Goal: Information Seeking & Learning: Learn about a topic

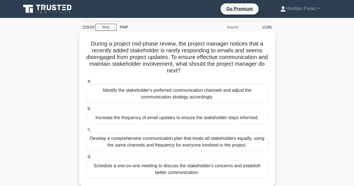
click at [214, 171] on div "Schedule a one-on-one meeting to discuss the stakeholder's concerns and establi…" at bounding box center [176, 169] width 181 height 18
click at [86, 159] on input "d. Schedule a one-on-one meeting to discuss the stakeholder's concerns and esta…" at bounding box center [86, 157] width 0 height 4
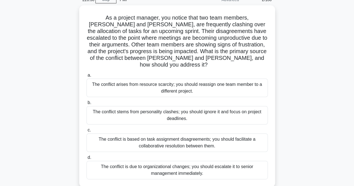
scroll to position [28, 0]
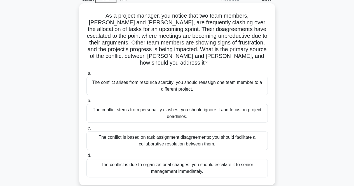
click at [197, 133] on div "The conflict is based on task assignment disagreements; you should facilitate a…" at bounding box center [176, 140] width 181 height 18
click at [86, 130] on input "c. The conflict is based on task assignment disagreements; you should facilitat…" at bounding box center [86, 128] width 0 height 4
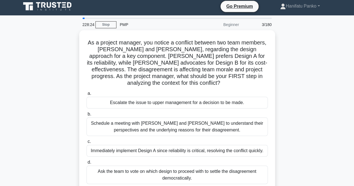
scroll to position [0, 0]
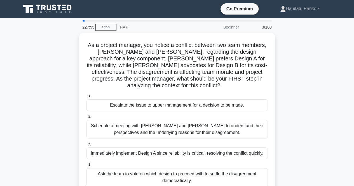
click at [197, 133] on div "Schedule a meeting with [PERSON_NAME] and [PERSON_NAME] to understand their per…" at bounding box center [176, 129] width 181 height 18
click at [86, 119] on input "b. Schedule a meeting with [PERSON_NAME] and [PERSON_NAME] to understand their …" at bounding box center [86, 117] width 0 height 4
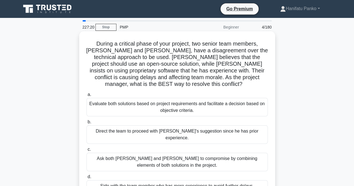
click at [200, 108] on div "Evaluate both solutions based on project requirements and facilitate a decision…" at bounding box center [176, 107] width 181 height 18
click at [86, 96] on input "a. Evaluate both solutions based on project requirements and facilitate a decis…" at bounding box center [86, 95] width 0 height 4
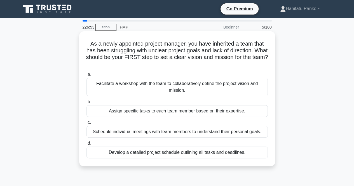
click at [202, 86] on div "Facilitate a workshop with the team to collaboratively define the project visio…" at bounding box center [176, 87] width 181 height 18
click at [86, 76] on input "a. Facilitate a workshop with the team to collaboratively define the project vi…" at bounding box center [86, 75] width 0 height 4
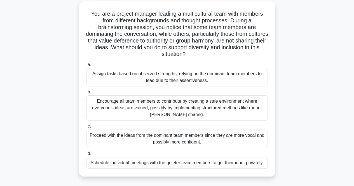
scroll to position [33, 0]
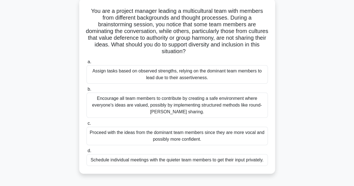
click at [207, 102] on div "Encourage all team members to contribute by creating a safe environment where e…" at bounding box center [176, 105] width 181 height 25
click at [86, 91] on input "b. Encourage all team members to contribute by creating a safe environment wher…" at bounding box center [86, 90] width 0 height 4
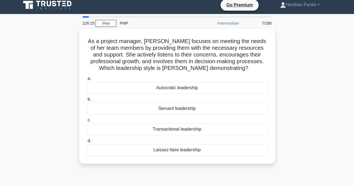
scroll to position [0, 0]
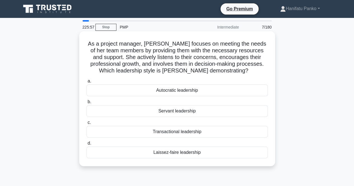
click at [205, 111] on div "Servant leadership" at bounding box center [176, 111] width 181 height 12
click at [86, 104] on input "b. Servant leadership" at bounding box center [86, 102] width 0 height 4
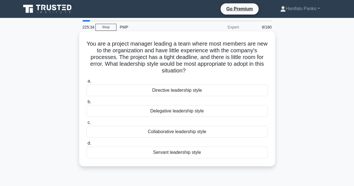
click at [203, 89] on div "Directive leadership style" at bounding box center [176, 90] width 181 height 12
click at [86, 83] on input "a. Directive leadership style" at bounding box center [86, 81] width 0 height 4
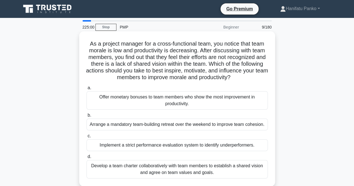
click at [180, 171] on div "Develop a team charter collaboratively with team members to establish a shared …" at bounding box center [176, 169] width 181 height 18
click at [86, 159] on input "d. Develop a team charter collaboratively with team members to establish a shar…" at bounding box center [86, 157] width 0 height 4
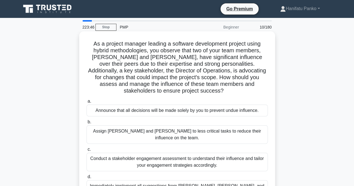
click at [179, 153] on div "Conduct a stakeholder engagement assessment to understand their influence and t…" at bounding box center [176, 162] width 181 height 18
click at [86, 151] on input "c. Conduct a stakeholder engagement assessment to understand their influence an…" at bounding box center [86, 150] width 0 height 4
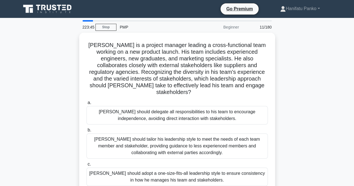
click at [179, 152] on div "a. [PERSON_NAME] should delegate all responsibilities to his team to encourage …" at bounding box center [177, 156] width 188 height 116
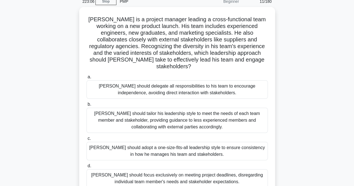
scroll to position [35, 0]
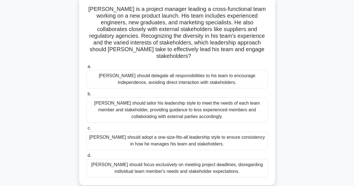
click at [186, 102] on div "[PERSON_NAME] should tailor his leadership style to meet the needs of each team…" at bounding box center [176, 109] width 181 height 25
click at [86, 96] on input "b. [PERSON_NAME] should tailor his leadership style to meet the needs of each t…" at bounding box center [86, 94] width 0 height 4
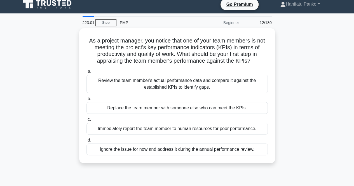
scroll to position [0, 0]
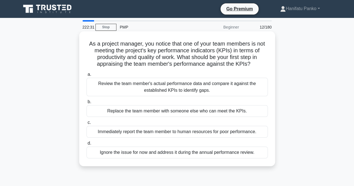
click at [189, 87] on div "Review the team member's actual performance data and compare it against the est…" at bounding box center [176, 87] width 181 height 18
click at [86, 76] on input "a. Review the team member's actual performance data and compare it against the …" at bounding box center [86, 75] width 0 height 4
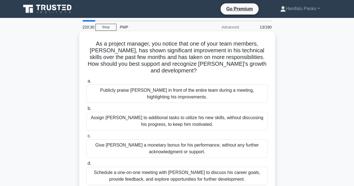
click at [183, 167] on div "Schedule a one-on-one meeting with [PERSON_NAME] to discuss his career goals, p…" at bounding box center [176, 176] width 181 height 18
click at [86, 165] on input "d. Schedule a one-on-one meeting with [PERSON_NAME] to discuss his career goals…" at bounding box center [86, 164] width 0 height 4
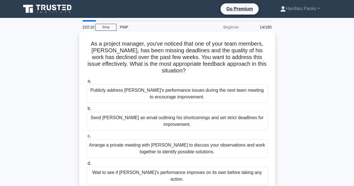
click at [185, 143] on div "Arrange a private meeting with [PERSON_NAME] to discuss your observations and w…" at bounding box center [176, 148] width 181 height 18
click at [86, 138] on input "c. Arrange a private meeting with [PERSON_NAME] to discuss your observations an…" at bounding box center [86, 136] width 0 height 4
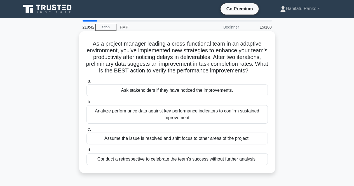
click at [187, 123] on div "Analyze performance data against key performance indicators to confirm sustaine…" at bounding box center [176, 114] width 181 height 18
click at [86, 104] on input "b. Analyze performance data against key performance indicators to confirm susta…" at bounding box center [86, 102] width 0 height 4
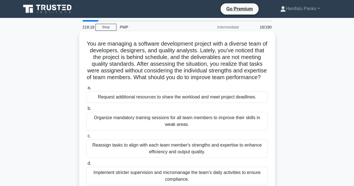
click at [187, 158] on div "Reassign tasks to align with each team member's strengths and expertise to enha…" at bounding box center [176, 148] width 181 height 18
click at [86, 138] on input "c. Reassign tasks to align with each team member's strengths and expertise to e…" at bounding box center [86, 136] width 0 height 4
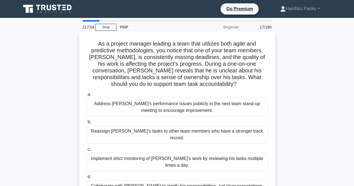
click at [188, 180] on div "Collaborate with Alex to clarify his responsibilities, set clear expectations, …" at bounding box center [176, 189] width 181 height 18
click at [86, 175] on input "d. Collaborate with Alex to clarify his responsibilities, set clear expectation…" at bounding box center [86, 177] width 0 height 4
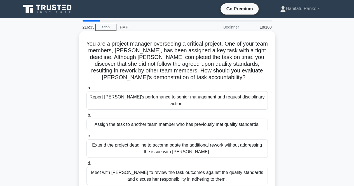
click at [189, 168] on div "Meet with Priya to review the task outcomes against the quality standards and d…" at bounding box center [176, 176] width 181 height 18
click at [86, 165] on input "d. Meet with Priya to review the task outcomes against the quality standards an…" at bounding box center [86, 164] width 0 height 4
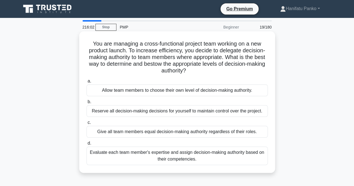
click at [193, 158] on div "Evaluate each team member's expertise and assign decision-making authority base…" at bounding box center [176, 156] width 181 height 18
click at [86, 145] on input "d. Evaluate each team member's expertise and assign decision-making authority b…" at bounding box center [86, 144] width 0 height 4
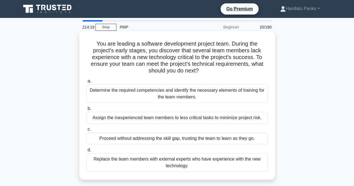
click at [187, 95] on div "Determine the required competencies and identify the necessary elements of trai…" at bounding box center [176, 93] width 181 height 18
click at [86, 83] on input "a. Determine the required competencies and identify the necessary elements of t…" at bounding box center [86, 81] width 0 height 4
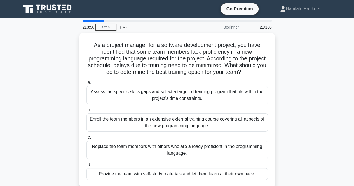
click at [187, 95] on div "Assess the specific skills gaps and select a targeted training program that fit…" at bounding box center [176, 95] width 181 height 18
click at [86, 84] on input "a. Assess the specific skills gaps and select a targeted training program that …" at bounding box center [86, 83] width 0 height 4
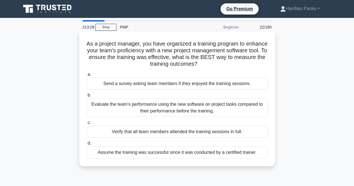
click at [188, 104] on div "Evaluate the team's performance using the new software on project tasks compare…" at bounding box center [176, 107] width 181 height 18
click at [86, 97] on input "b. Evaluate the team's performance using the new software on project tasks comp…" at bounding box center [86, 95] width 0 height 4
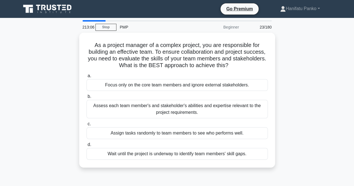
click at [188, 104] on div "Assess each team member's and stakeholder's abilities and expertise relevant to…" at bounding box center [176, 109] width 181 height 18
click at [86, 98] on input "b. Assess each team member's and stakeholder's abilities and expertise relevant…" at bounding box center [86, 97] width 0 height 4
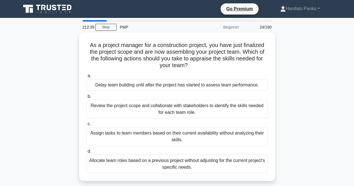
click at [188, 104] on div "Review the project scope and collaborate with stakeholders to identify the skil…" at bounding box center [176, 109] width 181 height 18
click at [86, 98] on input "b. Review the project scope and collaborate with stakeholders to identify the s…" at bounding box center [86, 97] width 0 height 4
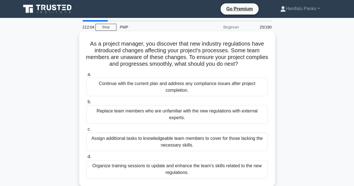
click at [191, 164] on div "Organize training sessions to update and enhance the team's skills related to t…" at bounding box center [176, 169] width 181 height 18
click at [86, 159] on input "d. Organize training sessions to update and enhance the team's skills related t…" at bounding box center [86, 157] width 0 height 4
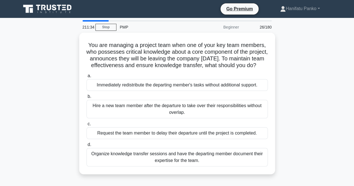
click at [191, 164] on div "Organize knowledge transfer sessions and have the departing member document the…" at bounding box center [176, 157] width 181 height 18
click at [86, 147] on input "d. Organize knowledge transfer sessions and have the departing member document …" at bounding box center [86, 145] width 0 height 4
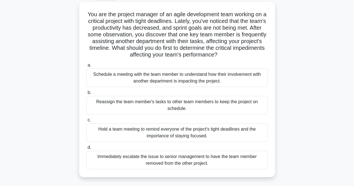
scroll to position [31, 0]
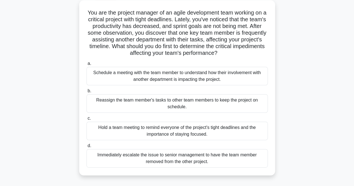
click at [233, 80] on div "Schedule a meeting with the team member to understand how their involvement wit…" at bounding box center [176, 76] width 181 height 18
click at [86, 65] on input "a. Schedule a meeting with the team member to understand how their involvement …" at bounding box center [86, 64] width 0 height 4
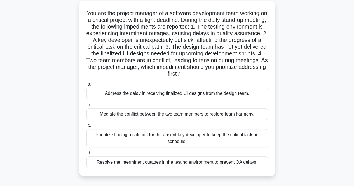
scroll to position [29, 0]
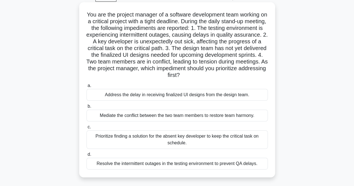
click at [225, 139] on div "Prioritize finding a solution for the absent key developer to keep the critical…" at bounding box center [176, 139] width 181 height 18
click at [86, 129] on input "c. Prioritize finding a solution for the absent key developer to keep the criti…" at bounding box center [86, 127] width 0 height 4
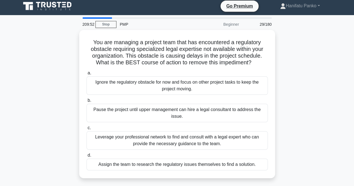
scroll to position [0, 0]
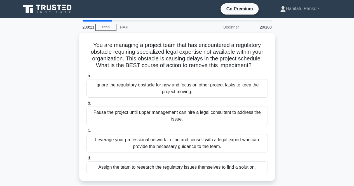
click at [225, 139] on div "Leverage your professional network to find and consult with a legal expert who …" at bounding box center [176, 143] width 181 height 18
click at [86, 133] on input "c. Leverage your professional network to find and consult with a legal expert w…" at bounding box center [86, 131] width 0 height 4
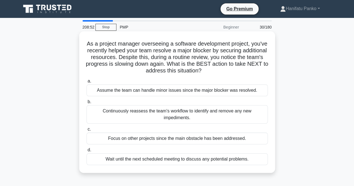
click at [225, 113] on div "Continuously reassess the team's workflow to identify and remove any new impedi…" at bounding box center [176, 114] width 181 height 18
click at [86, 104] on input "b. Continuously reassess the team's workflow to identify and remove any new imp…" at bounding box center [86, 102] width 0 height 4
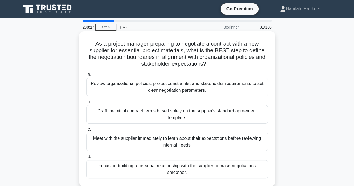
click at [224, 88] on div "Review organizational policies, project constraints, and stakeholder requiremen…" at bounding box center [176, 87] width 181 height 18
click at [86, 76] on input "a. Review organizational policies, project constraints, and stakeholder require…" at bounding box center [86, 75] width 0 height 4
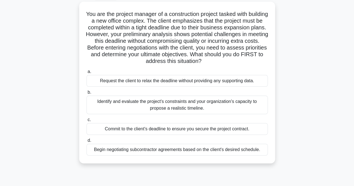
scroll to position [31, 0]
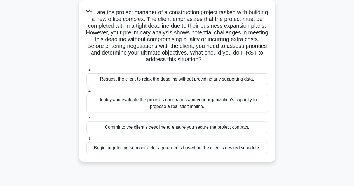
click at [243, 105] on div "Identify and evaluate the project's constraints and your organization's capacit…" at bounding box center [176, 103] width 181 height 18
click at [86, 93] on input "b. Identify and evaluate the project's constraints and your organization's capa…" at bounding box center [86, 91] width 0 height 4
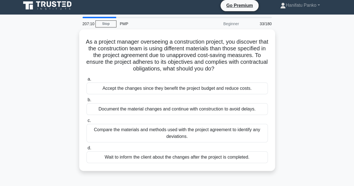
scroll to position [0, 0]
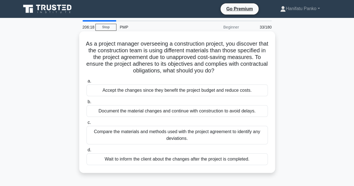
click at [224, 133] on div "Compare the materials and methods used with the project agreement to identify a…" at bounding box center [176, 135] width 181 height 18
click at [86, 124] on input "c. Compare the materials and methods used with the project agreement to identif…" at bounding box center [86, 123] width 0 height 4
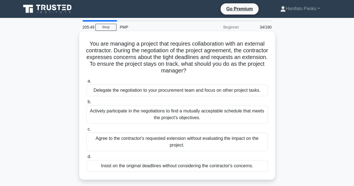
click at [220, 116] on div "Actively participate in the negotiations to find a mutually acceptable schedule…" at bounding box center [176, 114] width 181 height 18
click at [86, 104] on input "b. Actively participate in the negotiations to find a mutually acceptable sched…" at bounding box center [86, 102] width 0 height 4
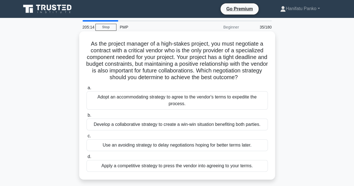
click at [218, 125] on div "Develop a collaborative strategy to create a win-win situation benefiting both …" at bounding box center [176, 125] width 181 height 12
click at [86, 117] on input "b. Develop a collaborative strategy to create a win-win situation benefiting bo…" at bounding box center [86, 116] width 0 height 4
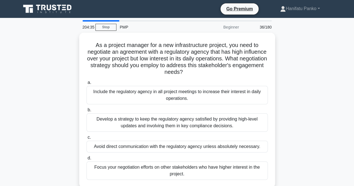
click at [218, 125] on div "Develop a strategy to keep the regulatory agency satisfied by providing high-le…" at bounding box center [176, 122] width 181 height 18
click at [86, 112] on input "b. Develop a strategy to keep the regulatory agency satisfied by providing high…" at bounding box center [86, 110] width 0 height 4
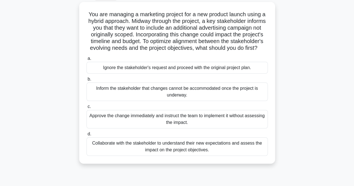
scroll to position [31, 0]
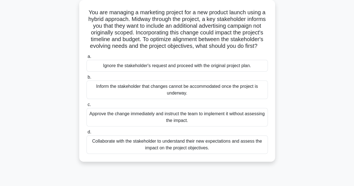
click at [232, 153] on div "Collaborate with the stakeholder to understand their new expectations and asses…" at bounding box center [176, 144] width 181 height 18
click at [86, 134] on input "d. Collaborate with the stakeholder to understand their new expectations and as…" at bounding box center [86, 132] width 0 height 4
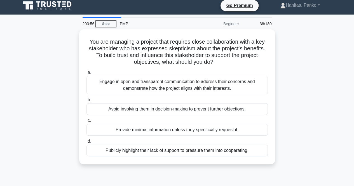
scroll to position [0, 0]
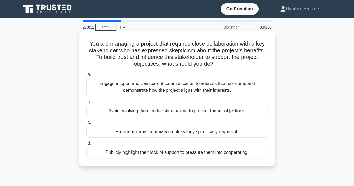
click at [227, 88] on div "Engage in open and transparent communication to address their concerns and demo…" at bounding box center [176, 87] width 181 height 18
click at [86, 76] on input "a. Engage in open and transparent communication to address their concerns and d…" at bounding box center [86, 75] width 0 height 4
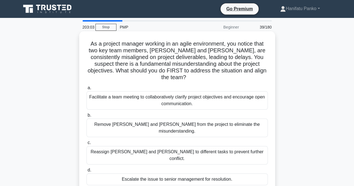
click at [219, 92] on div "Facilitate a team meeting to collaboratively clarify project objectives and enc…" at bounding box center [176, 100] width 181 height 18
click at [86, 90] on input "a. Facilitate a team meeting to collaboratively clarify project objectives and …" at bounding box center [86, 88] width 0 height 4
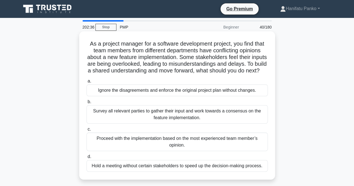
click at [210, 117] on div "Survey all relevant parties to gather their input and work towards a consensus …" at bounding box center [176, 114] width 181 height 18
click at [86, 104] on input "b. Survey all relevant parties to gather their input and work towards a consens…" at bounding box center [86, 102] width 0 height 4
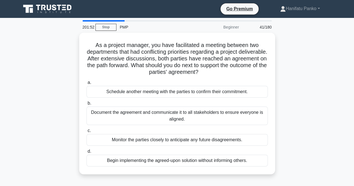
click at [210, 117] on div "Document the agreement and communicate it to all stakeholders to ensure everyon…" at bounding box center [176, 116] width 181 height 18
click at [86, 105] on input "b. Document the agreement and communicate it to all stakeholders to ensure ever…" at bounding box center [86, 104] width 0 height 4
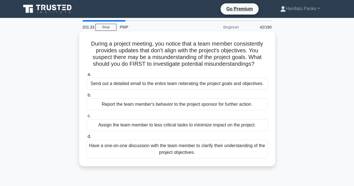
click at [211, 145] on div "Have a one-on-one discussion with the team member to clarify their understandin…" at bounding box center [176, 149] width 181 height 18
click at [86, 138] on input "d. Have a one-on-one discussion with the team member to clarify their understan…" at bounding box center [86, 137] width 0 height 4
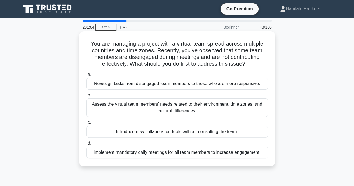
click at [217, 103] on div "Assess the virtual team members' needs related to their environment, time zones…" at bounding box center [176, 107] width 181 height 18
click at [86, 97] on input "b. Assess the virtual team members' needs related to their environment, time zo…" at bounding box center [86, 95] width 0 height 4
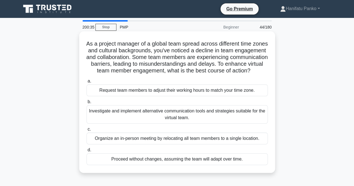
click at [211, 122] on div "Investigate and implement alternative communication tools and strategies suitab…" at bounding box center [176, 114] width 181 height 18
click at [86, 104] on input "b. Investigate and implement alternative communication tools and strategies sui…" at bounding box center [86, 102] width 0 height 4
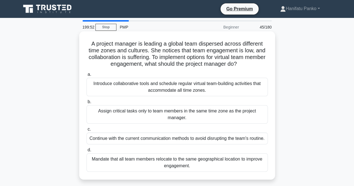
click at [219, 86] on div "Introduce collaborative tools and schedule regular virtual team-building activi…" at bounding box center [176, 87] width 181 height 18
click at [86, 76] on input "a. Introduce collaborative tools and schedule regular virtual team-building act…" at bounding box center [86, 75] width 0 height 4
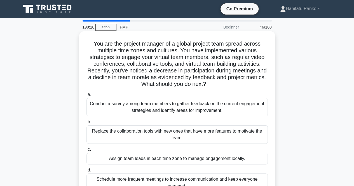
click at [212, 107] on div "Conduct a survey among team members to gather feedback on the current engagemen…" at bounding box center [176, 107] width 181 height 18
click at [86, 96] on input "a. Conduct a survey among team members to gather feedback on the current engage…" at bounding box center [86, 95] width 0 height 4
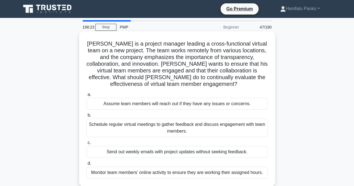
click at [206, 128] on div "Schedule regular virtual meetings to gather feedback and discuss engagement wit…" at bounding box center [176, 128] width 181 height 18
click at [86, 117] on input "b. Schedule regular virtual meetings to gather feedback and discuss engagement …" at bounding box center [86, 116] width 0 height 4
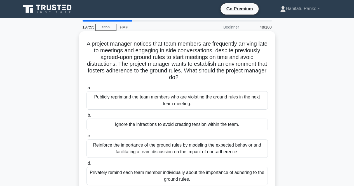
click at [205, 150] on div "Reinforce the importance of the ground rules by modeling the expected behavior …" at bounding box center [176, 148] width 181 height 18
click at [86, 138] on input "c. Reinforce the importance of the ground rules by modeling the expected behavi…" at bounding box center [86, 136] width 0 height 4
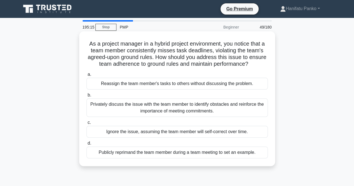
click at [186, 109] on div "Privately discuss the issue with the team member to identify obstacles and rein…" at bounding box center [176, 107] width 181 height 18
click at [86, 97] on input "b. Privately discuss the issue with the team member to identify obstacles and r…" at bounding box center [86, 95] width 0 height 4
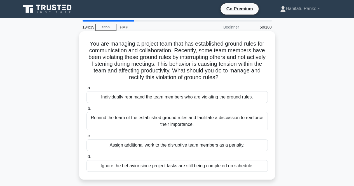
click at [185, 121] on div "Remind the team of the established ground rules and facilitate a discussion to …" at bounding box center [176, 121] width 181 height 18
click at [86, 110] on input "b. Remind the team of the established ground rules and facilitate a discussion …" at bounding box center [86, 109] width 0 height 4
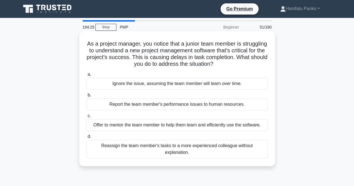
click at [185, 125] on div "Offer to mentor the team member to help them learn and efficiently use the soft…" at bounding box center [176, 125] width 181 height 12
click at [86, 118] on input "c. Offer to mentor the team member to help them learn and efficiently use the s…" at bounding box center [86, 116] width 0 height 4
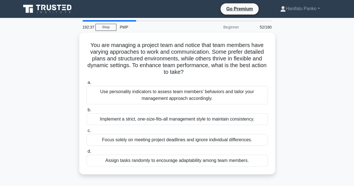
click at [337, 162] on main "192:37 Stop PMP Beginner 52/180 You are managing a project team and notice that…" at bounding box center [177, 160] width 354 height 284
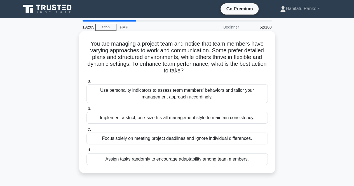
click at [222, 91] on div "Use personality indicators to assess team members' behaviors and tailor your ma…" at bounding box center [176, 93] width 181 height 18
click at [86, 83] on input "a. Use personality indicators to assess team members' behaviors and tailor your…" at bounding box center [86, 81] width 0 height 4
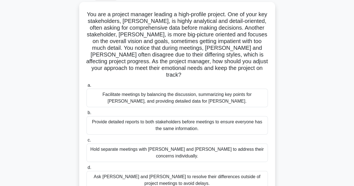
scroll to position [32, 0]
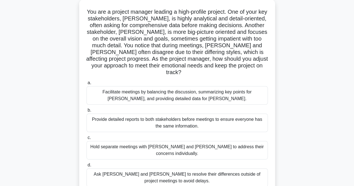
click at [225, 89] on div "Facilitate meetings by balancing the discussion, summarizing key points for Joh…" at bounding box center [176, 95] width 181 height 18
click at [86, 85] on input "a. Facilitate meetings by balancing the discussion, summarizing key points for …" at bounding box center [86, 83] width 0 height 4
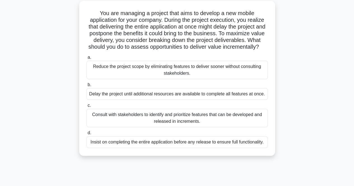
scroll to position [0, 0]
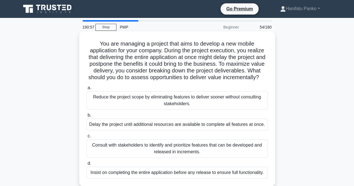
click at [206, 158] on div "Consult with stakeholders to identify and prioritize features that can be devel…" at bounding box center [176, 148] width 181 height 18
click at [86, 138] on input "c. Consult with stakeholders to identify and prioritize features that can be de…" at bounding box center [86, 136] width 0 height 4
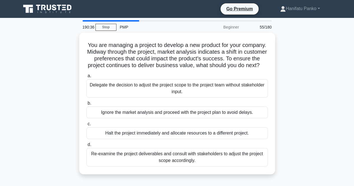
click at [206, 160] on div "Re-examine the project deliverables and consult with stakeholders to adjust the…" at bounding box center [176, 157] width 181 height 18
click at [86, 147] on input "d. Re-examine the project deliverables and consult with stakeholders to adjust …" at bounding box center [86, 145] width 0 height 4
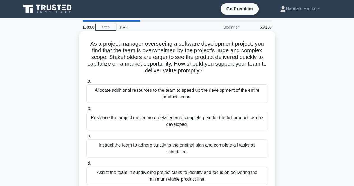
click at [206, 174] on div "Assist the team in subdividing project tasks to identify and focus on deliverin…" at bounding box center [176, 176] width 181 height 18
click at [86, 165] on input "d. Assist the team in subdividing project tasks to identify and focus on delive…" at bounding box center [86, 164] width 0 height 4
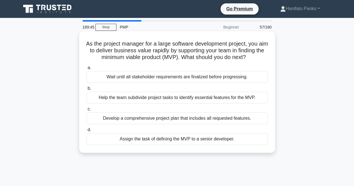
click at [204, 103] on div "Help the team subdivide project tasks to identify essential features for the MV…" at bounding box center [176, 98] width 181 height 12
click at [86, 90] on input "b. Help the team subdivide project tasks to identify essential features for the…" at bounding box center [86, 89] width 0 height 4
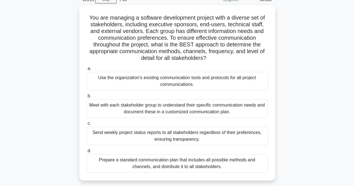
scroll to position [29, 0]
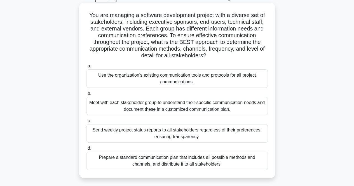
click at [236, 107] on div "Meet with each stakeholder group to understand their specific communication nee…" at bounding box center [176, 106] width 181 height 18
click at [86, 95] on input "b. Meet with each stakeholder group to understand their specific communication …" at bounding box center [86, 94] width 0 height 4
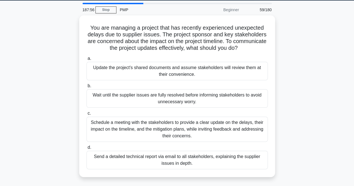
scroll to position [19, 0]
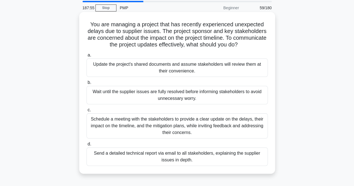
click at [195, 127] on div "Schedule a meeting with the stakeholders to provide a clear update on the delay…" at bounding box center [176, 125] width 181 height 25
click at [86, 112] on input "c. Schedule a meeting with the stakeholders to provide a clear update on the de…" at bounding box center [86, 110] width 0 height 4
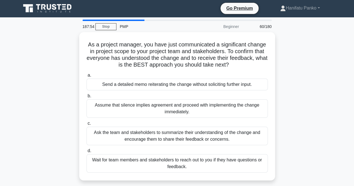
scroll to position [0, 0]
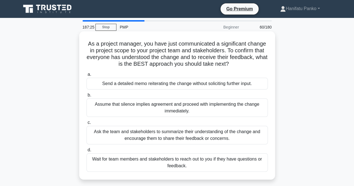
click at [194, 139] on div "Ask the team and stakeholders to summarize their understanding of the change an…" at bounding box center [176, 135] width 181 height 18
click at [86, 124] on input "c. Ask the team and stakeholders to summarize their understanding of the change…" at bounding box center [86, 123] width 0 height 4
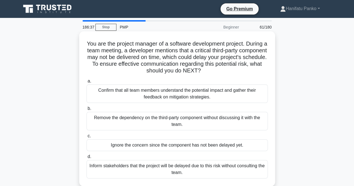
click at [195, 94] on div "Confirm that all team members understand the potential impact and gather their …" at bounding box center [176, 93] width 181 height 18
click at [86, 83] on input "a. Confirm that all team members understand the potential impact and gather the…" at bounding box center [86, 81] width 0 height 4
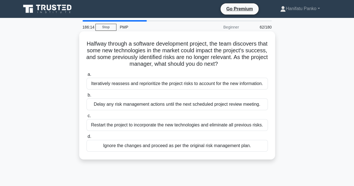
click at [197, 83] on div "Iteratively reassess and reprioritize the project risks to account for the new …" at bounding box center [176, 84] width 181 height 12
click at [86, 76] on input "a. Iteratively reassess and reprioritize the project risks to account for the n…" at bounding box center [86, 75] width 0 height 4
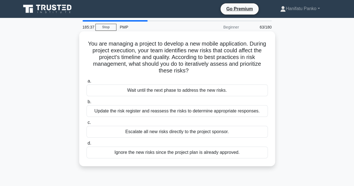
click at [195, 113] on div "Update the risk register and reassess the risks to determine appropriate respon…" at bounding box center [176, 111] width 181 height 12
click at [86, 104] on input "b. Update the risk register and reassess the risks to determine appropriate res…" at bounding box center [86, 102] width 0 height 4
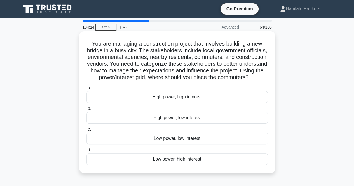
click at [170, 123] on div "High power, low interest" at bounding box center [176, 118] width 181 height 12
click at [86, 110] on input "b. High power, low interest" at bounding box center [86, 109] width 0 height 4
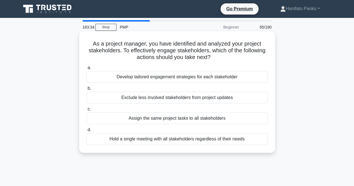
click at [176, 77] on div "Develop tailored engagement strategies for each stakeholder" at bounding box center [176, 77] width 181 height 12
click at [86, 70] on input "a. Develop tailored engagement strategies for each stakeholder" at bounding box center [86, 68] width 0 height 4
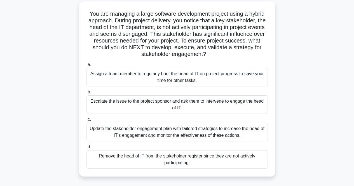
scroll to position [33, 0]
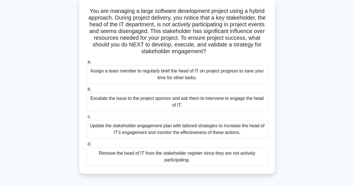
click at [243, 131] on div "Update the stakeholder engagement plan with tailored strategies to increase the…" at bounding box center [176, 129] width 181 height 18
click at [86, 119] on input "c. Update the stakeholder engagement plan with tailored strategies to increase …" at bounding box center [86, 117] width 0 height 4
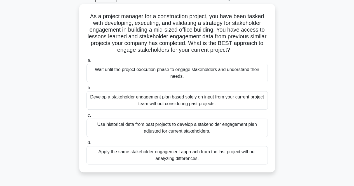
scroll to position [30, 0]
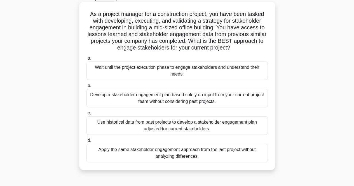
click at [237, 129] on div "Use historical data from past projects to develop a stakeholder engagement plan…" at bounding box center [176, 125] width 181 height 18
click at [86, 115] on input "c. Use historical data from past projects to develop a stakeholder engagement p…" at bounding box center [86, 113] width 0 height 4
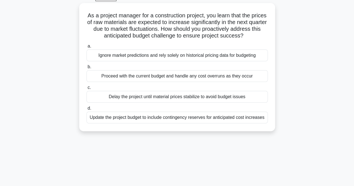
scroll to position [0, 0]
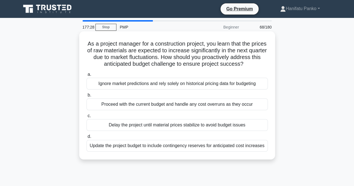
click at [238, 147] on div "Update the project budget to include contingency reserves for anticipated cost …" at bounding box center [176, 146] width 181 height 12
click at [86, 138] on input "d. Update the project budget to include contingency reserves for anticipated co…" at bounding box center [86, 137] width 0 height 4
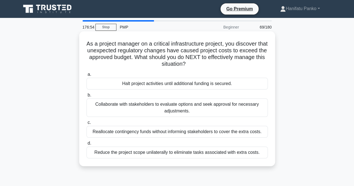
click at [226, 103] on div "Collaborate with stakeholders to evaluate options and seek approval for necessa…" at bounding box center [176, 107] width 181 height 18
click at [86, 97] on input "b. Collaborate with stakeholders to evaluate options and seek approval for nece…" at bounding box center [86, 95] width 0 height 4
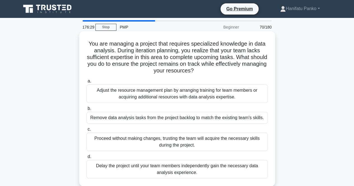
click at [227, 91] on div "Adjust the resource management plan by arranging training for team members or a…" at bounding box center [176, 93] width 181 height 18
click at [86, 83] on input "a. Adjust the resource management plan by arranging training for team members o…" at bounding box center [86, 81] width 0 height 4
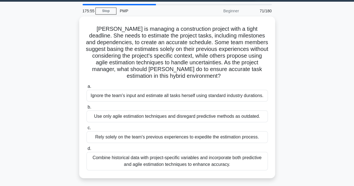
scroll to position [17, 0]
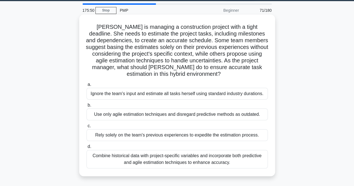
click at [242, 163] on div "Combine historical data with project-specific variables and incorporate both pr…" at bounding box center [176, 159] width 181 height 18
click at [86, 149] on input "d. Combine historical data with project-specific variables and incorporate both…" at bounding box center [86, 147] width 0 height 4
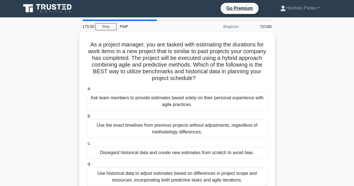
scroll to position [0, 0]
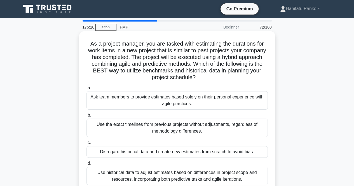
click at [237, 177] on div "Use historical data to adjust estimates based on differences in project scope a…" at bounding box center [176, 176] width 181 height 18
click at [86, 165] on input "d. Use historical data to adjust estimates based on differences in project scop…" at bounding box center [86, 164] width 0 height 4
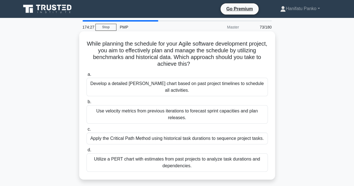
click at [204, 111] on div "Use velocity metrics from previous iterations to forecast sprint capacities and…" at bounding box center [176, 114] width 181 height 18
click at [86, 104] on input "b. Use velocity metrics from previous iterations to forecast sprint capacities …" at bounding box center [86, 102] width 0 height 4
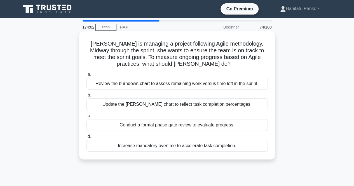
click at [201, 86] on div "Review the burndown chart to assess remaining work versus time left in the spri…" at bounding box center [176, 84] width 181 height 12
click at [86, 76] on input "a. Review the burndown chart to assess remaining work versus time left in the s…" at bounding box center [86, 75] width 0 height 4
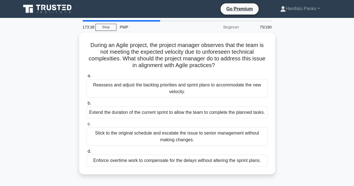
click at [201, 86] on div "Reassess and adjust the backlog priorities and sprint plans to accommodate the …" at bounding box center [176, 88] width 181 height 18
click at [86, 78] on input "a. Reassess and adjust the backlog priorities and sprint plans to accommodate t…" at bounding box center [86, 76] width 0 height 4
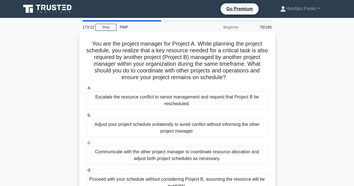
click at [201, 158] on div "Communicate with the other project manager to coordinate resource allocation an…" at bounding box center [176, 155] width 181 height 18
click at [86, 145] on input "c. Communicate with the other project manager to coordinate resource allocation…" at bounding box center [86, 143] width 0 height 4
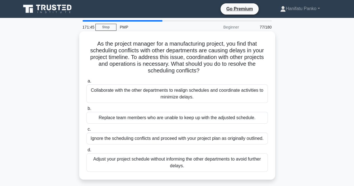
click at [209, 96] on div "Collaborate with the other departments to realign schedules and coordinate acti…" at bounding box center [176, 93] width 181 height 18
click at [86, 83] on input "a. Collaborate with the other departments to realign schedules and coordinate a…" at bounding box center [86, 81] width 0 height 4
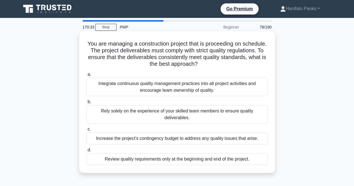
click at [210, 89] on div "Integrate continuous quality management practices into all project activities a…" at bounding box center [176, 87] width 181 height 18
click at [86, 76] on input "a. Integrate continuous quality management practices into all project activitie…" at bounding box center [86, 75] width 0 height 4
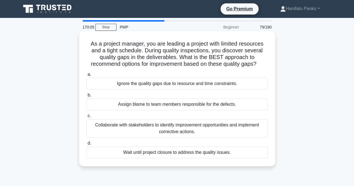
click at [208, 126] on div "Collaborate with stakeholders to identify improvement opportunities and impleme…" at bounding box center [176, 128] width 181 height 18
click at [86, 118] on input "c. Collaborate with stakeholders to identify improvement opportunities and impl…" at bounding box center [86, 116] width 0 height 4
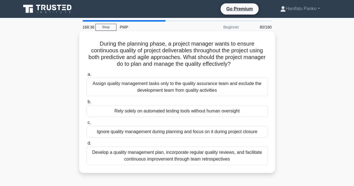
click at [210, 153] on div "Develop a quality management plan, incorporate regular quality reviews, and fac…" at bounding box center [176, 156] width 181 height 18
click at [86, 145] on input "d. Develop a quality management plan, incorporate regular quality reviews, and …" at bounding box center [86, 144] width 0 height 4
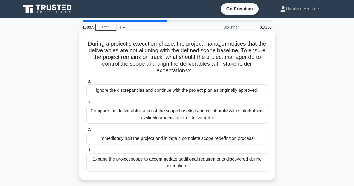
click at [210, 118] on div "Compare the deliverables against the scope baseline and collaborate with stakeh…" at bounding box center [176, 114] width 181 height 18
click at [86, 104] on input "b. Compare the deliverables against the scope baseline and collaborate with sta…" at bounding box center [86, 102] width 0 height 4
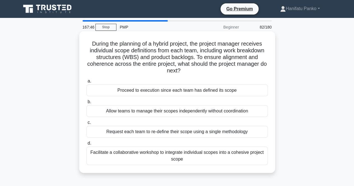
click at [211, 153] on div "Facilitate a collaborative workshop to integrate individual scopes into a cohes…" at bounding box center [176, 156] width 181 height 18
click at [86, 145] on input "d. Facilitate a collaborative workshop to integrate individual scopes into a co…" at bounding box center [86, 144] width 0 height 4
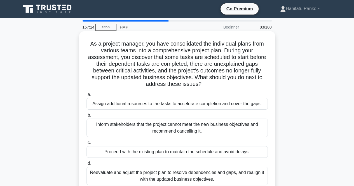
click at [211, 173] on div "Reevaluate and adjust the project plan to resolve dependencies and gaps, and re…" at bounding box center [176, 176] width 181 height 18
click at [86, 165] on input "d. Reevaluate and adjust the project plan to resolve dependencies and gaps, and…" at bounding box center [86, 164] width 0 height 4
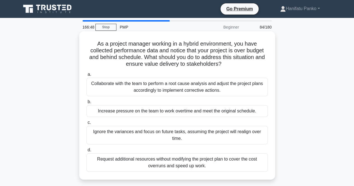
click at [209, 85] on div "Collaborate with the team to perform a root cause analysis and adjust the proje…" at bounding box center [176, 87] width 181 height 18
click at [86, 76] on input "a. Collaborate with the team to perform a root cause analysis and adjust the pr…" at bounding box center [86, 75] width 0 height 4
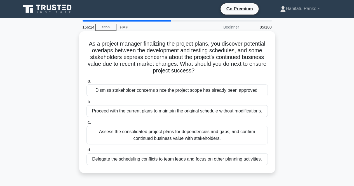
click at [198, 137] on div "Assess the consolidated project plans for dependencies and gaps, and confirm co…" at bounding box center [176, 135] width 181 height 18
click at [86, 124] on input "c. Assess the consolidated project plans for dependencies and gaps, and confirm…" at bounding box center [86, 123] width 0 height 4
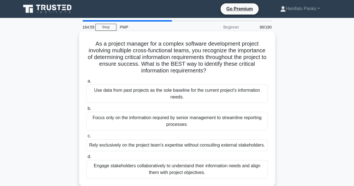
click at [197, 170] on div "Engage stakeholders collaboratively to understand their information needs and a…" at bounding box center [176, 169] width 181 height 18
click at [86, 159] on input "d. Engage stakeholders collaboratively to understand their information needs an…" at bounding box center [86, 157] width 0 height 4
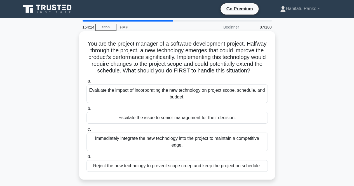
click at [196, 102] on div "Evaluate the impact of incorporating the new technology on project scope, sched…" at bounding box center [176, 93] width 181 height 18
click at [86, 83] on input "a. Evaluate the impact of incorporating the new technology on project scope, sc…" at bounding box center [86, 81] width 0 height 4
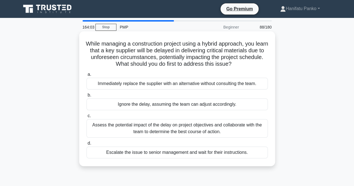
click at [196, 133] on div "Assess the potential impact of the delay on project objectives and collaborate …" at bounding box center [176, 128] width 181 height 18
click at [86, 118] on input "c. Assess the potential impact of the delay on project objectives and collabora…" at bounding box center [86, 116] width 0 height 4
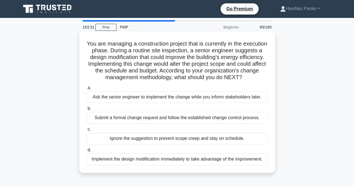
click at [196, 124] on div "Submit a formal change request and follow the established change control proces…" at bounding box center [176, 118] width 181 height 12
click at [86, 110] on input "b. Submit a formal change request and follow the established change control pro…" at bounding box center [86, 109] width 0 height 4
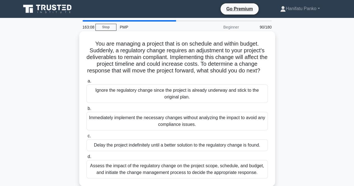
click at [190, 177] on div "Assess the impact of the regulatory change on the project scope, schedule, and …" at bounding box center [176, 169] width 181 height 18
click at [86, 159] on input "d. Assess the impact of the regulatory change on the project scope, schedule, a…" at bounding box center [86, 157] width 0 height 4
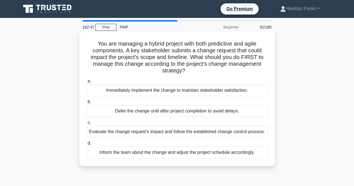
click at [198, 132] on div "Evaluate the change request's impact and follow the established change control …" at bounding box center [176, 132] width 181 height 12
click at [86, 124] on input "c. Evaluate the change request's impact and follow the established change contr…" at bounding box center [86, 123] width 0 height 4
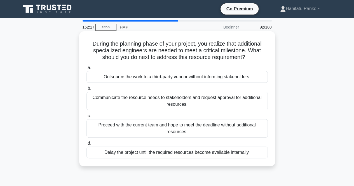
click at [188, 98] on div "Communicate the resource needs to stakeholders and request approval for additio…" at bounding box center [176, 101] width 181 height 18
click at [86, 90] on input "b. Communicate the resource needs to stakeholders and request approval for addi…" at bounding box center [86, 89] width 0 height 4
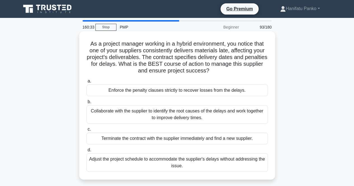
click at [187, 112] on div "Collaborate with the supplier to identify the root causes of the delays and wor…" at bounding box center [176, 114] width 181 height 18
click at [86, 104] on input "b. Collaborate with the supplier to identify the root causes of the delays and …" at bounding box center [86, 102] width 0 height 4
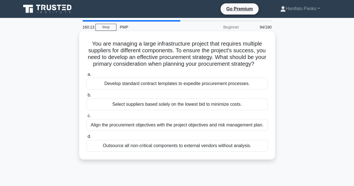
click at [184, 131] on div "Align the procurement objectives with the project objectives and risk managemen…" at bounding box center [176, 125] width 181 height 12
click at [86, 118] on input "c. Align the procurement objectives with the project objectives and risk manage…" at bounding box center [86, 116] width 0 height 4
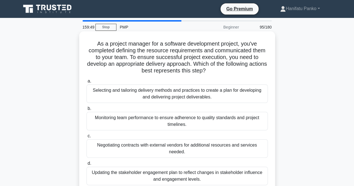
click at [187, 92] on div "Selecting and tailoring delivery methods and practices to create a plan for dev…" at bounding box center [176, 93] width 181 height 18
click at [86, 83] on input "a. Selecting and tailoring delivery methods and practices to create a plan for …" at bounding box center [86, 81] width 0 height 4
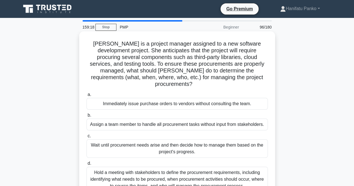
click at [186, 175] on div "Hold a meeting with stakeholders to define the procurement requirements, includ…" at bounding box center [176, 179] width 181 height 25
click at [86, 165] on input "d. Hold a meeting with stakeholders to define the procurement requirements, inc…" at bounding box center [86, 164] width 0 height 4
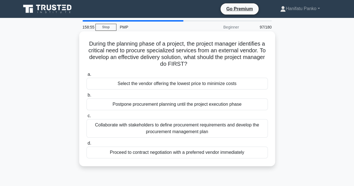
click at [196, 125] on div "Collaborate with stakeholders to define procurement requirements and develop th…" at bounding box center [176, 128] width 181 height 18
click at [86, 118] on input "c. Collaborate with stakeholders to define procurement requirements and develop…" at bounding box center [86, 116] width 0 height 4
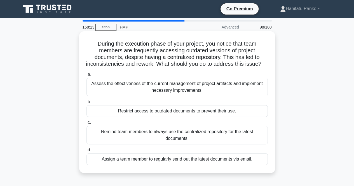
click at [196, 117] on div "Restrict access to outdated documents to prevent their use." at bounding box center [176, 111] width 181 height 12
click at [86, 104] on input "b. Restrict access to outdated documents to prevent their use." at bounding box center [86, 102] width 0 height 4
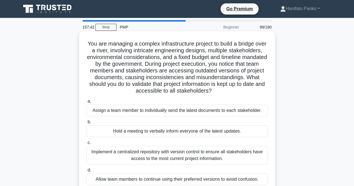
click at [198, 154] on div "Implement a centralized repository with version control to ensure all stakehold…" at bounding box center [176, 155] width 181 height 18
click at [86, 145] on input "c. Implement a centralized repository with version control to ensure all stakeh…" at bounding box center [86, 143] width 0 height 4
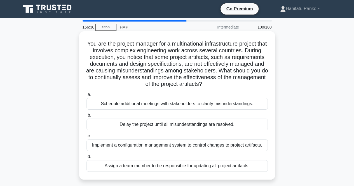
click at [198, 145] on div "Implement a configuration management system to control changes to project artif…" at bounding box center [176, 145] width 181 height 12
click at [86, 138] on input "c. Implement a configuration management system to control changes to project ar…" at bounding box center [86, 136] width 0 height 4
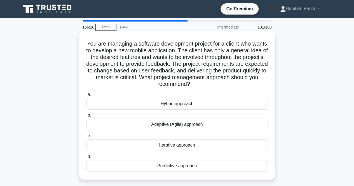
click at [200, 125] on div "Adaptive (Agile) approach" at bounding box center [176, 125] width 181 height 12
click at [86, 117] on input "b. Adaptive (Agile) approach" at bounding box center [86, 116] width 0 height 4
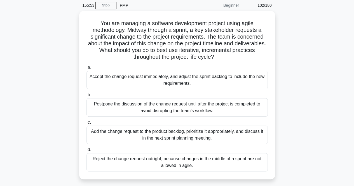
scroll to position [23, 0]
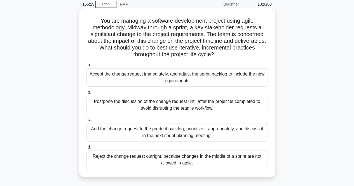
click at [216, 136] on div "Add the change request to the product backlog, prioritize it appropriately, and…" at bounding box center [176, 132] width 181 height 18
click at [86, 122] on input "c. Add the change request to the product backlog, prioritize it appropriately, …" at bounding box center [86, 120] width 0 height 4
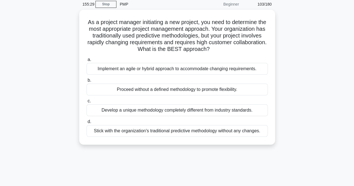
scroll to position [0, 0]
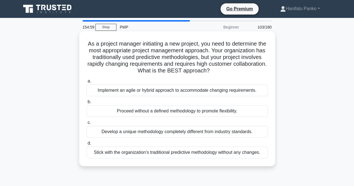
click at [212, 92] on div "Implement an agile or hybrid approach to accommodate changing requirements." at bounding box center [176, 90] width 181 height 12
click at [86, 83] on input "a. Implement an agile or hybrid approach to accommodate changing requirements." at bounding box center [86, 81] width 0 height 4
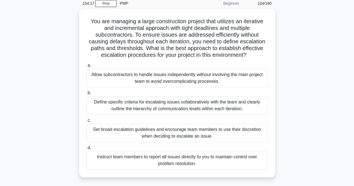
scroll to position [24, 0]
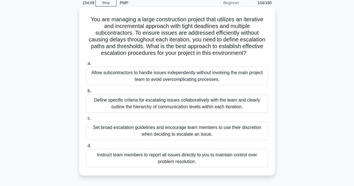
click at [237, 104] on div "Define specific criteria for escalating issues collaboratively with the team an…" at bounding box center [176, 103] width 181 height 18
click at [86, 93] on input "b. Define specific criteria for escalating issues collaboratively with the team…" at bounding box center [86, 91] width 0 height 4
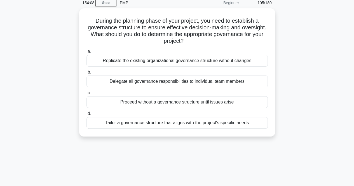
scroll to position [0, 0]
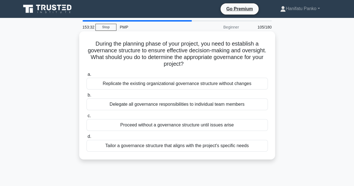
click at [221, 148] on div "Tailor a governance structure that aligns with the project's specific needs" at bounding box center [176, 146] width 181 height 12
click at [86, 138] on input "d. Tailor a governance structure that aligns with the project's specific needs" at bounding box center [86, 137] width 0 height 4
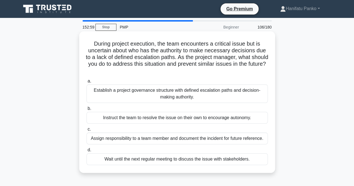
click at [221, 93] on div "Establish a project governance structure with defined escalation paths and deci…" at bounding box center [176, 93] width 181 height 18
click at [86, 83] on input "a. Establish a project governance structure with defined escalation paths and d…" at bounding box center [86, 81] width 0 height 4
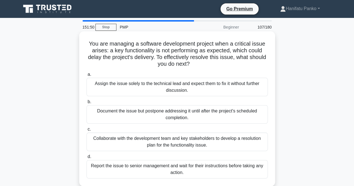
click at [196, 138] on div "Collaborate with the development team and key stakeholders to develop a resolut…" at bounding box center [176, 142] width 181 height 18
click at [86, 131] on input "c. Collaborate with the development team and key stakeholders to develop a reso…" at bounding box center [86, 130] width 0 height 4
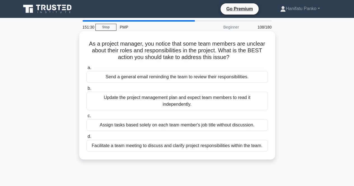
click at [190, 148] on div "Facilitate a team meeting to discuss and clarify project responsibilities withi…" at bounding box center [176, 146] width 181 height 12
click at [86, 138] on input "d. Facilitate a team meeting to discuss and clarify project responsibilities wi…" at bounding box center [86, 137] width 0 height 4
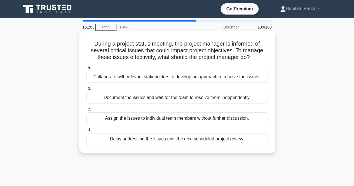
click at [181, 80] on div "Collaborate with relevant stakeholders to develop an approach to resolve the is…" at bounding box center [176, 77] width 181 height 12
click at [86, 70] on input "a. Collaborate with relevant stakeholders to develop an approach to resolve the…" at bounding box center [86, 68] width 0 height 4
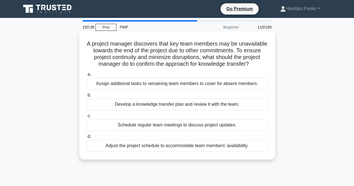
click at [188, 110] on div "Develop a knowledge transfer plan and review it with the team." at bounding box center [176, 104] width 181 height 12
click at [86, 97] on input "b. Develop a knowledge transfer plan and review it with the team." at bounding box center [86, 95] width 0 height 4
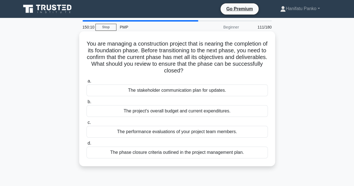
click at [194, 155] on div "The phase closure criteria outlined in the project management plan." at bounding box center [176, 153] width 181 height 12
click at [86, 145] on input "d. The phase closure criteria outlined in the project management plan." at bounding box center [86, 144] width 0 height 4
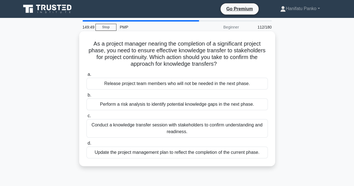
click at [189, 127] on div "Conduct a knowledge transfer session with stakeholders to confirm understanding…" at bounding box center [176, 128] width 181 height 18
click at [86, 118] on input "c. Conduct a knowledge transfer session with stakeholders to confirm understand…" at bounding box center [86, 116] width 0 height 4
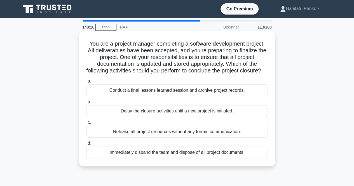
click at [205, 128] on label "c. Release all project resources without any formal communication." at bounding box center [176, 128] width 181 height 18
click at [86, 124] on input "c. Release all project resources without any formal communication." at bounding box center [86, 123] width 0 height 4
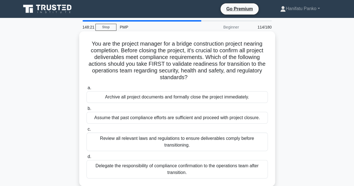
click at [204, 140] on div "Review all relevant laws and regulations to ensure deliverables comply before t…" at bounding box center [176, 142] width 181 height 18
click at [86, 131] on input "c. Review all relevant laws and regulations to ensure deliverables comply befor…" at bounding box center [86, 130] width 0 height 4
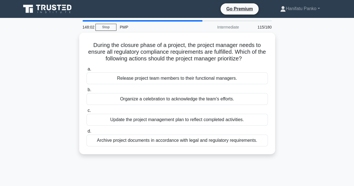
click at [204, 140] on div "Archive project documents in accordance with legal and regulatory requirements." at bounding box center [176, 141] width 181 height 12
click at [86, 133] on input "d. Archive project documents in accordance with legal and regulatory requiremen…" at bounding box center [86, 132] width 0 height 4
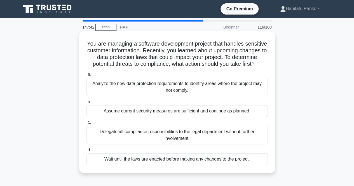
click at [194, 95] on div "Analyze the new data protection requirements to identify areas where the projec…" at bounding box center [176, 87] width 181 height 18
click at [86, 76] on input "a. Analyze the new data protection requirements to identify areas where the pro…" at bounding box center [86, 75] width 0 height 4
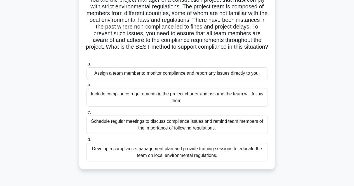
scroll to position [47, 0]
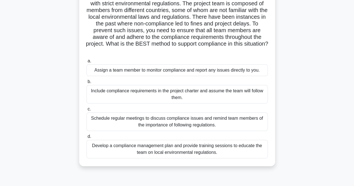
click at [245, 152] on div "Develop a compliance management plan and provide training sessions to educate t…" at bounding box center [176, 149] width 181 height 18
click at [86, 138] on input "d. Develop a compliance management plan and provide training sessions to educat…" at bounding box center [86, 137] width 0 height 4
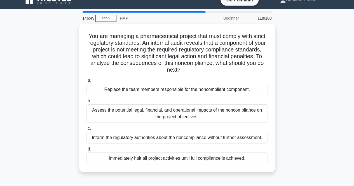
scroll to position [0, 0]
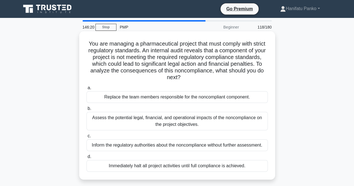
click at [210, 124] on div "Assess the potential legal, financial, and operational impacts of the noncompli…" at bounding box center [176, 121] width 181 height 18
click at [86, 110] on input "b. Assess the potential legal, financial, and operational impacts of the noncom…" at bounding box center [86, 109] width 0 height 4
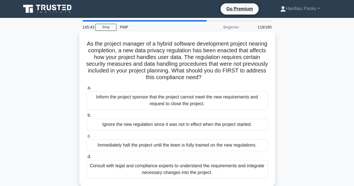
click at [200, 168] on div "Consult with legal and compliance experts to understand the requirements and in…" at bounding box center [176, 169] width 181 height 18
click at [86, 159] on input "d. Consult with legal and compliance experts to understand the requirements and…" at bounding box center [86, 157] width 0 height 4
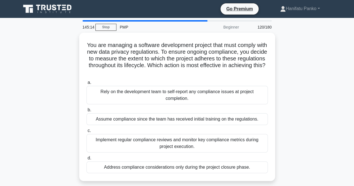
click at [200, 168] on div "Address compliance considerations only during the project closure phase." at bounding box center [176, 167] width 181 height 12
click at [86, 160] on input "d. Address compliance considerations only during the project closure phase." at bounding box center [86, 158] width 0 height 4
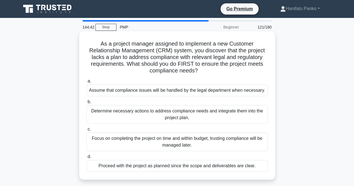
click at [203, 114] on div "Determine necessary actions to address compliance needs and integrate them into…" at bounding box center [176, 114] width 181 height 18
click at [86, 104] on input "b. Determine necessary actions to address compliance needs and integrate them i…" at bounding box center [86, 102] width 0 height 4
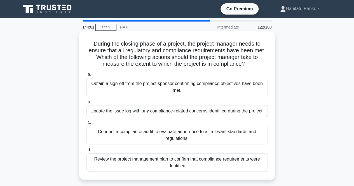
click at [201, 133] on div "Conduct a compliance audit to evaluate adherence to all relevant standards and …" at bounding box center [176, 135] width 181 height 18
click at [86, 124] on input "c. Conduct a compliance audit to evaluate adherence to all relevant standards a…" at bounding box center [86, 123] width 0 height 4
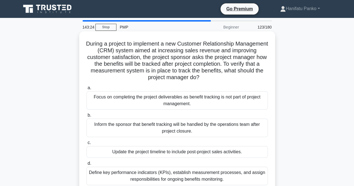
click at [208, 173] on div "Define key performance indicators (KPIs), establish measurement processes, and …" at bounding box center [176, 176] width 181 height 18
click at [86, 165] on input "d. Define key performance indicators (KPIs), establish measurement processes, a…" at bounding box center [86, 164] width 0 height 4
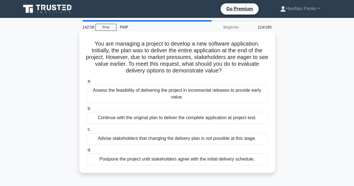
click at [239, 98] on div "Assess the feasibility of delivering the project in incremental releases to pro…" at bounding box center [176, 93] width 181 height 18
click at [86, 83] on input "a. Assess the feasibility of delivering the project in incremental releases to …" at bounding box center [86, 81] width 0 height 4
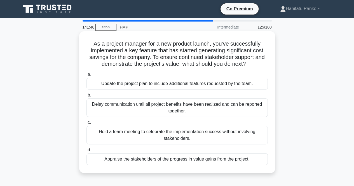
click at [229, 159] on div "Appraise the stakeholders of the progress in value gains from the project." at bounding box center [176, 159] width 181 height 12
click at [86, 152] on input "d. Appraise the stakeholders of the progress in value gains from the project." at bounding box center [86, 150] width 0 height 4
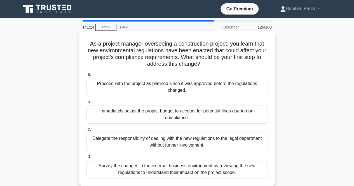
click at [225, 167] on div "Survey the changes in the external business environment by reviewing the new re…" at bounding box center [176, 169] width 181 height 18
click at [86, 159] on input "d. Survey the changes in the external business environment by reviewing the new…" at bounding box center [86, 157] width 0 height 4
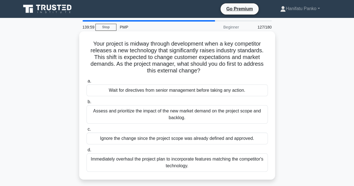
click at [218, 116] on div "Assess and prioritize the impact of the new market demand on the project scope …" at bounding box center [176, 114] width 181 height 18
click at [86, 104] on input "b. Assess and prioritize the impact of the new market demand on the project sco…" at bounding box center [86, 102] width 0 height 4
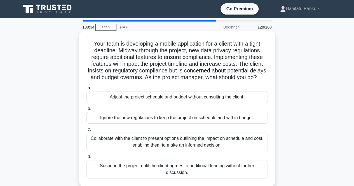
click at [197, 151] on div "Collaborate with the client to present options outlining the impact on schedule…" at bounding box center [176, 142] width 181 height 18
click at [86, 131] on input "c. Collaborate with the client to present options outlining the impact on sched…" at bounding box center [86, 130] width 0 height 4
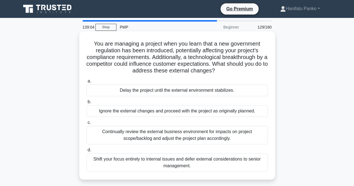
click at [199, 139] on div "Continually review the external business environment for impacts on project sco…" at bounding box center [176, 135] width 181 height 18
click at [86, 124] on input "c. Continually review the external business environment for impacts on project …" at bounding box center [86, 123] width 0 height 4
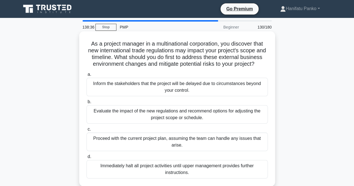
click at [199, 122] on div "Evaluate the impact of the new regulations and recommend options for adjusting …" at bounding box center [176, 114] width 181 height 18
click at [86, 104] on input "b. Evaluate the impact of the new regulations and recommend options for adjusti…" at bounding box center [86, 102] width 0 height 4
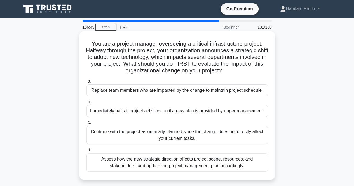
click at [200, 161] on div "Assess how the new strategic direction affects project scope, resources, and st…" at bounding box center [176, 162] width 181 height 18
click at [86, 152] on input "d. Assess how the new strategic direction affects project scope, resources, and…" at bounding box center [86, 150] width 0 height 4
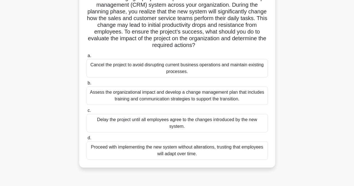
scroll to position [48, 0]
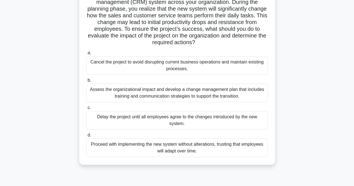
click at [203, 96] on div "Assess the organizational impact and develop a change management plan that incl…" at bounding box center [176, 93] width 181 height 18
click at [86, 82] on input "b. Assess the organizational impact and develop a change management plan that i…" at bounding box center [86, 81] width 0 height 4
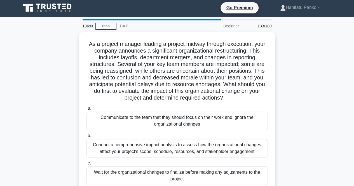
scroll to position [0, 0]
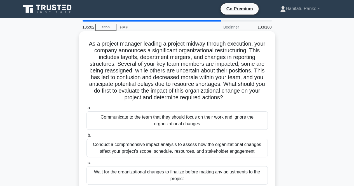
click at [157, 147] on div "Conduct a comprehensive impact analysis to assess how the organizational change…" at bounding box center [176, 148] width 181 height 18
click at [86, 137] on input "b. Conduct a comprehensive impact analysis to assess how the organizational cha…" at bounding box center [86, 136] width 0 height 4
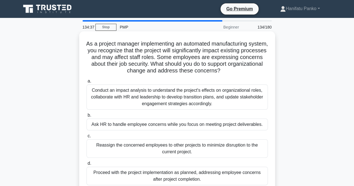
click at [166, 92] on div "Conduct an impact analysis to understand the project's effects on organizationa…" at bounding box center [176, 96] width 181 height 25
click at [86, 83] on input "a. Conduct an impact analysis to understand the project's effects on organizati…" at bounding box center [86, 81] width 0 height 4
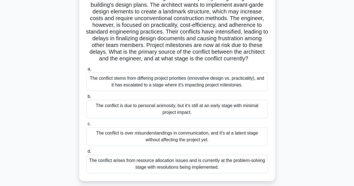
scroll to position [54, 0]
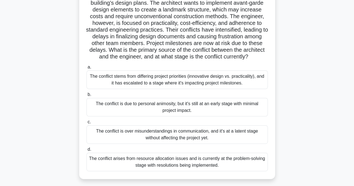
click at [180, 87] on div "The conflict stems from differing project priorities (innovative design vs. pra…" at bounding box center [176, 79] width 181 height 18
click at [86, 69] on input "a. The conflict stems from differing project priorities (innovative design vs. …" at bounding box center [86, 67] width 0 height 4
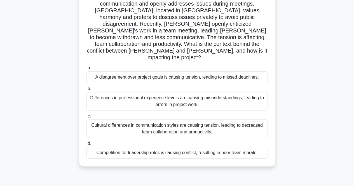
scroll to position [62, 0]
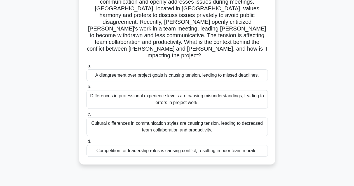
click at [218, 117] on div "Cultural differences in communication styles are causing tension, leading to de…" at bounding box center [176, 126] width 181 height 18
click at [86, 115] on input "c. Cultural differences in communication styles are causing tension, leading to…" at bounding box center [86, 114] width 0 height 4
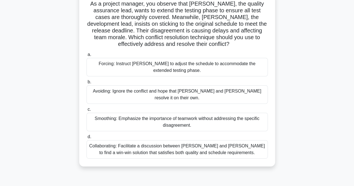
scroll to position [43, 0]
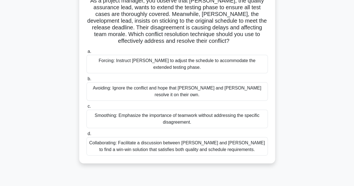
click at [194, 141] on div "Collaborating: Facilitate a discussion between Karen and Tom to find a win-win …" at bounding box center [176, 146] width 181 height 18
click at [86, 136] on input "d. Collaborating: Facilitate a discussion between Karen and Tom to find a win-w…" at bounding box center [86, 134] width 0 height 4
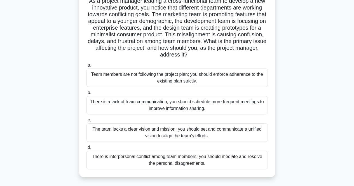
scroll to position [44, 0]
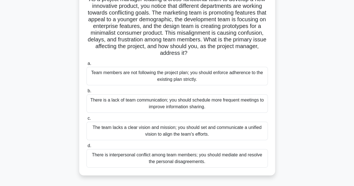
click at [221, 134] on div "The team lacks a clear vision and mission; you should set and communicate a uni…" at bounding box center [176, 131] width 181 height 18
click at [86, 120] on input "c. The team lacks a clear vision and mission; you should set and communicate a …" at bounding box center [86, 119] width 0 height 4
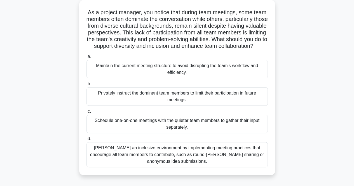
scroll to position [33, 0]
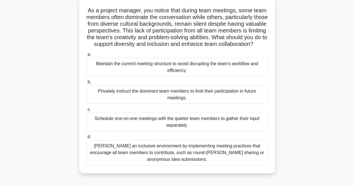
click at [230, 161] on div "Foster an inclusive environment by implementing meeting practices that encourag…" at bounding box center [176, 152] width 181 height 25
click at [86, 139] on input "d. Foster an inclusive environment by implementing meeting practices that encou…" at bounding box center [86, 137] width 0 height 4
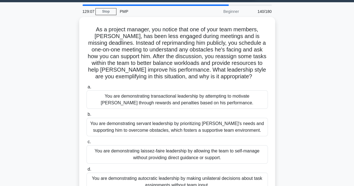
scroll to position [33, 0]
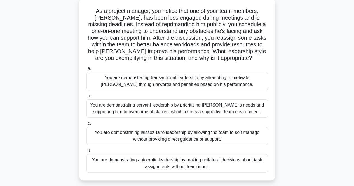
click at [227, 108] on div "You are demonstrating servant leadership by prioritizing James's needs and supp…" at bounding box center [176, 108] width 181 height 18
click at [86, 98] on input "b. You are demonstrating servant leadership by prioritizing James's needs and s…" at bounding box center [86, 96] width 0 height 4
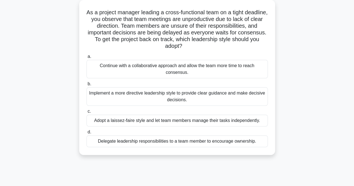
scroll to position [0, 0]
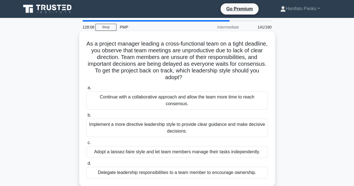
click at [183, 131] on div "Implement a more directive leadership style to provide clear guidance and make …" at bounding box center [176, 128] width 181 height 18
click at [86, 117] on input "b. Implement a more directive leadership style to provide clear guidance and ma…" at bounding box center [86, 116] width 0 height 4
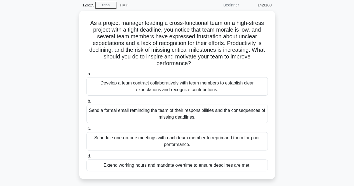
scroll to position [26, 0]
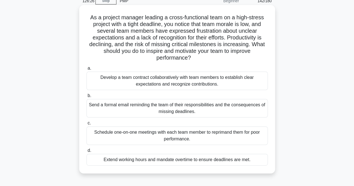
click at [219, 77] on div "Develop a team contract collaboratively with team members to establish clear ex…" at bounding box center [176, 81] width 181 height 18
click at [86, 70] on input "a. Develop a team contract collaboratively with team members to establish clear…" at bounding box center [86, 69] width 0 height 4
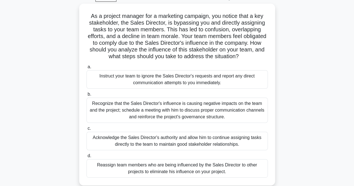
scroll to position [30, 0]
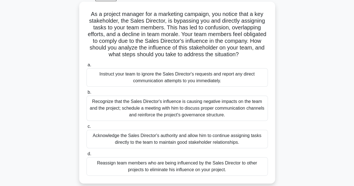
click at [179, 106] on div "Recognize that the Sales Director's influence is causing negative impacts on th…" at bounding box center [176, 108] width 181 height 25
click at [86, 94] on input "b. Recognize that the Sales Director's influence is causing negative impacts on…" at bounding box center [86, 93] width 0 height 4
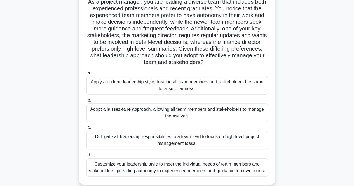
scroll to position [44, 0]
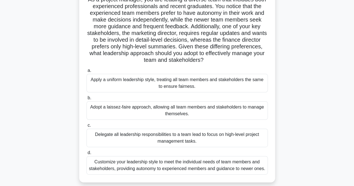
click at [237, 165] on div "Customize your leadership style to meet the individual needs of team members an…" at bounding box center [176, 165] width 181 height 18
click at [86, 155] on input "d. Customize your leadership style to meet the individual needs of team members…" at bounding box center [86, 153] width 0 height 4
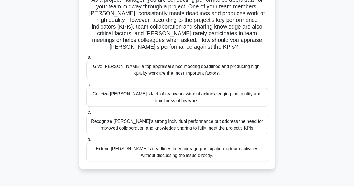
scroll to position [59, 0]
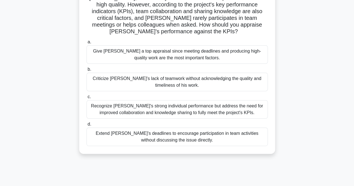
click at [222, 111] on div "Recognize Alex's strong individual performance but address the need for improve…" at bounding box center [176, 109] width 181 height 18
click at [86, 99] on input "c. Recognize Alex's strong individual performance but address the need for impr…" at bounding box center [86, 97] width 0 height 4
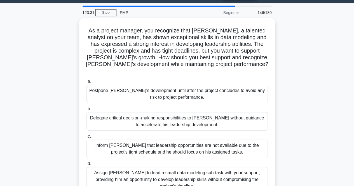
scroll to position [0, 0]
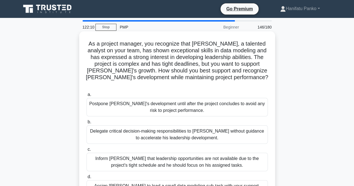
click at [86, 179] on input "d. Assign Daniel to lead a small data modeling sub-task with your support, prov…" at bounding box center [86, 177] width 0 height 4
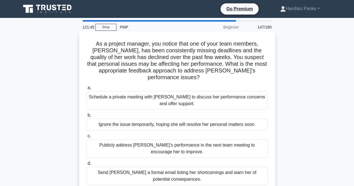
click at [191, 95] on div "Schedule a private meeting with Emily to discuss her performance concerns and o…" at bounding box center [176, 100] width 181 height 18
click at [86, 90] on input "a. Schedule a private meeting with Emily to discuss her performance concerns an…" at bounding box center [86, 88] width 0 height 4
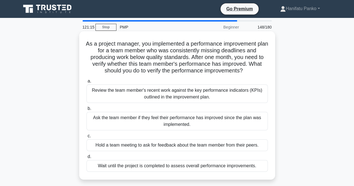
click at [184, 95] on div "Review the team member's recent work against the key performance indicators (KP…" at bounding box center [176, 93] width 181 height 18
click at [86, 83] on input "a. Review the team member's recent work against the key performance indicators …" at bounding box center [86, 81] width 0 height 4
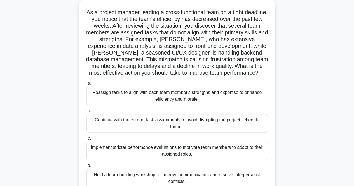
scroll to position [34, 0]
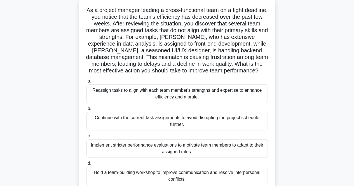
click at [189, 92] on div "Reassign tasks to align with each team member's strengths and expertise to enha…" at bounding box center [176, 93] width 181 height 18
click at [86, 83] on input "a. Reassign tasks to align with each team member's strengths and expertise to e…" at bounding box center [86, 81] width 0 height 4
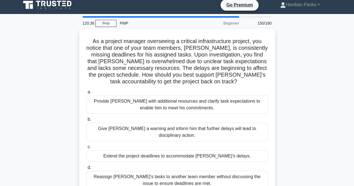
scroll to position [0, 0]
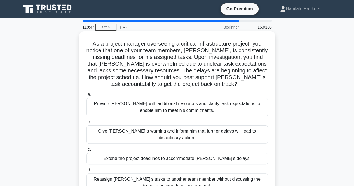
click at [186, 104] on div "Provide David with additional resources and clarify task expectations to enable…" at bounding box center [176, 107] width 181 height 18
click at [86, 96] on input "a. Provide David with additional resources and clarify task expectations to ena…" at bounding box center [86, 95] width 0 height 4
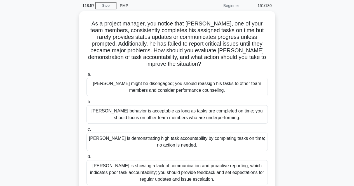
scroll to position [51, 0]
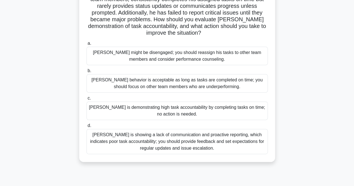
click at [204, 140] on div "Thomas is showing a lack of communication and proactive reporting, which indica…" at bounding box center [176, 141] width 181 height 25
click at [86, 128] on input "d. Thomas is showing a lack of communication and proactive reporting, which ind…" at bounding box center [86, 126] width 0 height 4
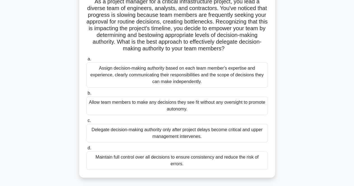
scroll to position [44, 0]
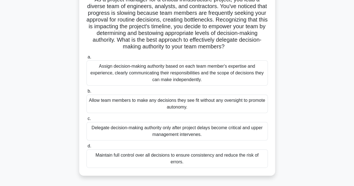
click at [213, 77] on div "Assign decision-making authority based on each team member's expertise and expe…" at bounding box center [176, 72] width 181 height 25
click at [86, 59] on input "a. Assign decision-making authority based on each team member's expertise and e…" at bounding box center [86, 57] width 0 height 4
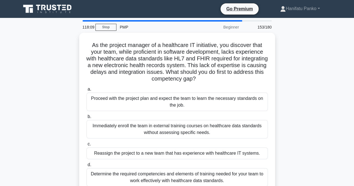
scroll to position [0, 0]
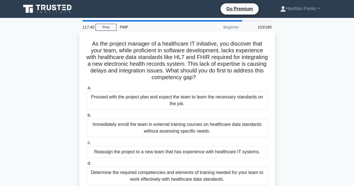
click at [203, 176] on div "Determine the required competencies and elements of training needed for your te…" at bounding box center [176, 176] width 181 height 18
click at [86, 165] on input "d. Determine the required competencies and elements of training needed for your…" at bounding box center [86, 164] width 0 height 4
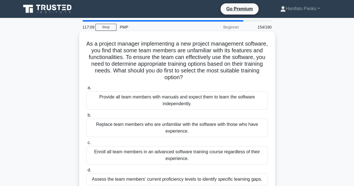
click at [200, 180] on div "Assess the team members' current proficiency levels to identify specific learni…" at bounding box center [176, 179] width 181 height 12
click at [86, 172] on input "d. Assess the team members' current proficiency levels to identify specific lea…" at bounding box center [86, 170] width 0 height 4
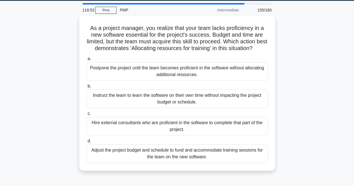
scroll to position [19, 0]
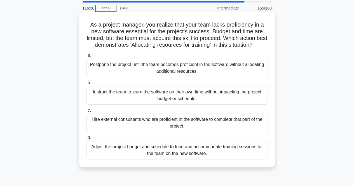
click at [226, 154] on div "Adjust the project budget and schedule to fund and accommodate training session…" at bounding box center [176, 150] width 181 height 18
click at [86, 140] on input "d. Adjust the project budget and schedule to fund and accommodate training sess…" at bounding box center [86, 138] width 0 height 4
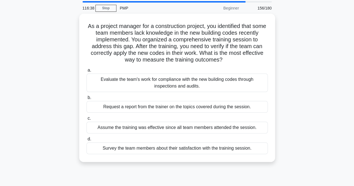
scroll to position [0, 0]
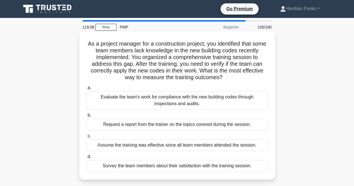
click at [207, 104] on div "Evaluate the team's work for compliance with the new building codes through ins…" at bounding box center [176, 100] width 181 height 18
click at [86, 90] on input "a. Evaluate the team's work for compliance with the new building codes through …" at bounding box center [86, 88] width 0 height 4
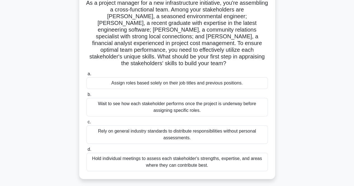
scroll to position [43, 0]
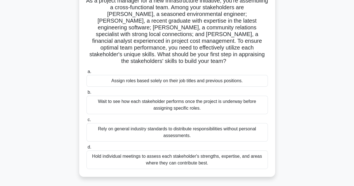
click at [238, 150] on div "Hold individual meetings to assess each stakeholder's strengths, expertise, and…" at bounding box center [176, 159] width 181 height 18
click at [86, 149] on input "d. Hold individual meetings to assess each stakeholder's strengths, expertise, …" at bounding box center [86, 147] width 0 height 4
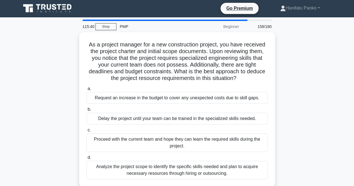
scroll to position [0, 0]
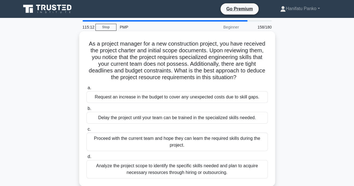
click at [233, 170] on div "Analyze the project scope to identify the specific skills needed and plan to ac…" at bounding box center [176, 169] width 181 height 18
click at [86, 159] on input "d. Analyze the project scope to identify the specific skills needed and plan to…" at bounding box center [86, 157] width 0 height 4
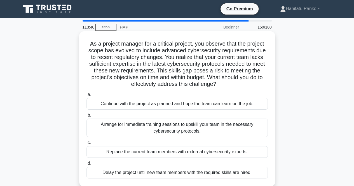
click at [192, 127] on div "Arrange for immediate training sessions to upskill your team in the necessary c…" at bounding box center [176, 128] width 181 height 18
click at [86, 117] on input "b. Arrange for immediate training sessions to upskill your team in the necessar…" at bounding box center [86, 116] width 0 height 4
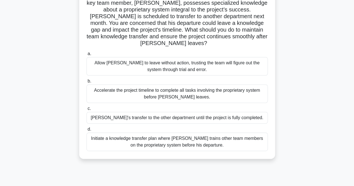
scroll to position [53, 0]
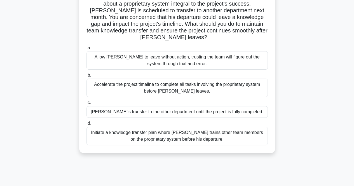
click at [227, 134] on div "Initiate a knowledge transfer plan where Carlos trains other team members on th…" at bounding box center [176, 136] width 181 height 18
click at [86, 125] on input "d. Initiate a knowledge transfer plan where Carlos trains other team members on…" at bounding box center [86, 124] width 0 height 4
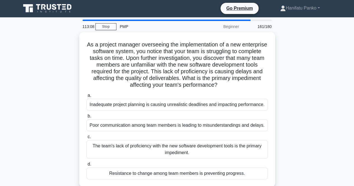
scroll to position [0, 0]
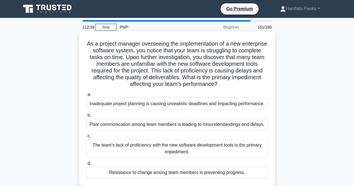
click at [219, 154] on div "The team's lack of proficiency with the new software development tools is the p…" at bounding box center [176, 148] width 181 height 18
click at [86, 138] on input "c. The team's lack of proficiency with the new software development tools is th…" at bounding box center [86, 136] width 0 height 4
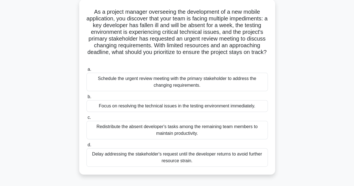
scroll to position [35, 0]
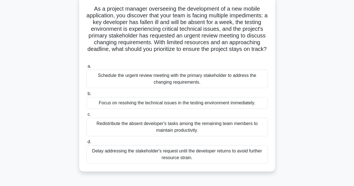
click at [243, 79] on div "Schedule the urgent review meeting with the primary stakeholder to address the …" at bounding box center [176, 79] width 181 height 18
click at [86, 68] on input "a. Schedule the urgent review meeting with the primary stakeholder to address t…" at bounding box center [86, 67] width 0 height 4
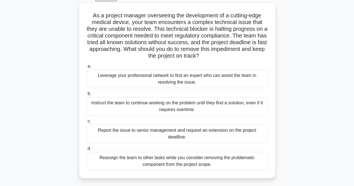
scroll to position [36, 0]
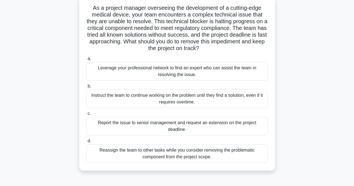
click at [221, 72] on div "Leverage your professional network to find an expert who can assist the team in…" at bounding box center [176, 71] width 181 height 18
click at [86, 61] on input "a. Leverage your professional network to find an expert who can assist the team…" at bounding box center [86, 59] width 0 height 4
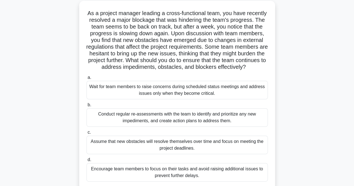
scroll to position [41, 0]
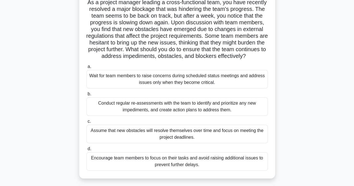
click at [236, 110] on div "Conduct regular re-assessments with the team to identify and prioritize any new…" at bounding box center [176, 106] width 181 height 18
click at [86, 96] on input "b. Conduct regular re-assessments with the team to identify and prioritize any …" at bounding box center [86, 94] width 0 height 4
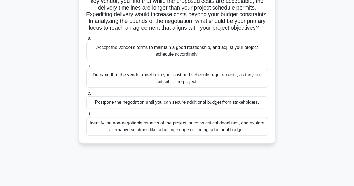
scroll to position [51, 0]
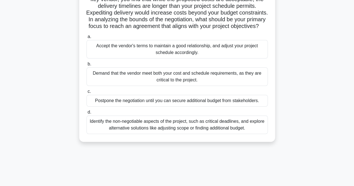
click at [224, 134] on div "Identify the non-negotiable aspects of the project, such as critical deadlines,…" at bounding box center [176, 125] width 181 height 18
click at [86, 114] on input "d. Identify the non-negotiable aspects of the project, such as critical deadlin…" at bounding box center [86, 112] width 0 height 4
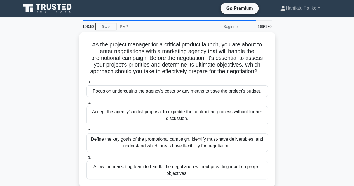
scroll to position [0, 0]
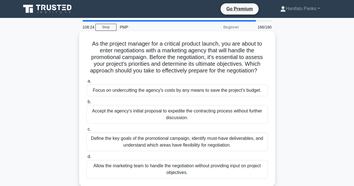
click at [218, 143] on div "Define the key goals of the promotional campaign, identify must-have deliverabl…" at bounding box center [176, 142] width 181 height 18
click at [86, 131] on input "c. Define the key goals of the promotional campaign, identify must-have deliver…" at bounding box center [86, 130] width 0 height 4
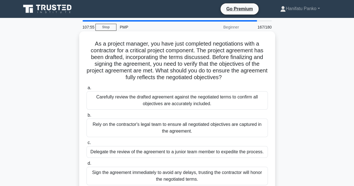
click at [217, 103] on div "Carefully review the drafted agreement against the negotiated terms to confirm …" at bounding box center [176, 100] width 181 height 18
click at [86, 90] on input "a. Carefully review the drafted agreement against the negotiated terms to confi…" at bounding box center [86, 88] width 0 height 4
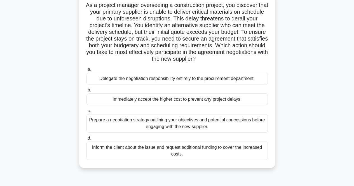
scroll to position [41, 0]
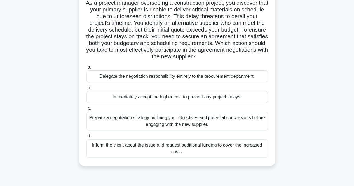
click at [222, 124] on div "Prepare a negotiation strategy outlining your objectives and potential concessi…" at bounding box center [176, 121] width 181 height 18
click at [86, 110] on input "c. Prepare a negotiation strategy outlining your objectives and potential conce…" at bounding box center [86, 109] width 0 height 4
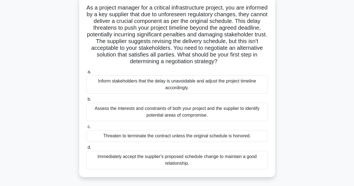
scroll to position [39, 0]
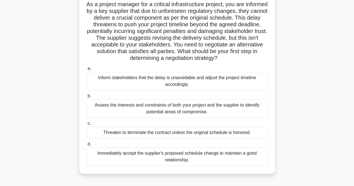
click at [242, 108] on div "Assess the interests and constraints of both your project and the supplier to i…" at bounding box center [176, 108] width 181 height 18
click at [86, 98] on input "b. Assess the interests and constraints of both your project and the supplier t…" at bounding box center [86, 96] width 0 height 4
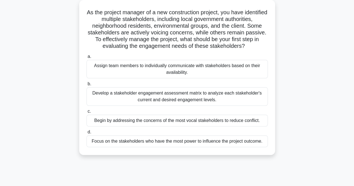
scroll to position [33, 0]
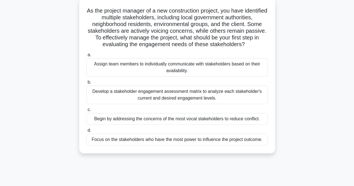
click at [228, 103] on div "Develop a stakeholder engagement assessment matrix to analyze each stakeholder'…" at bounding box center [176, 95] width 181 height 18
click at [86, 84] on input "b. Develop a stakeholder engagement assessment matrix to analyze each stakehold…" at bounding box center [86, 83] width 0 height 4
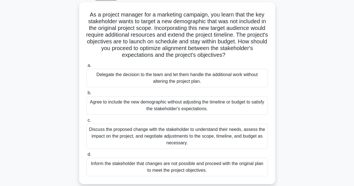
scroll to position [31, 0]
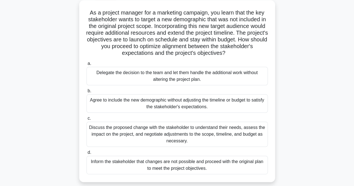
click at [235, 136] on div "Discuss the proposed change with the stakeholder to understand their needs, ass…" at bounding box center [176, 134] width 181 height 25
click at [86, 120] on input "c. Discuss the proposed change with the stakeholder to understand their needs, …" at bounding box center [86, 119] width 0 height 4
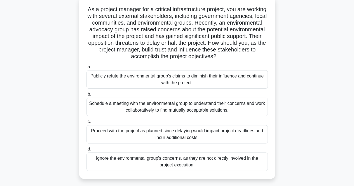
scroll to position [37, 0]
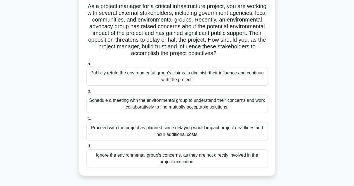
click at [237, 104] on div "Schedule a meeting with the environmental group to understand their concerns an…" at bounding box center [176, 104] width 181 height 18
click at [86, 93] on input "b. Schedule a meeting with the environmental group to understand their concerns…" at bounding box center [86, 92] width 0 height 4
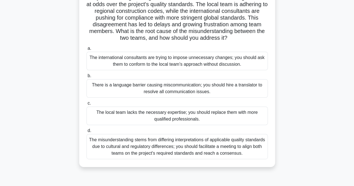
scroll to position [56, 0]
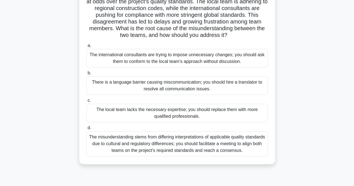
click at [239, 151] on div "The misunderstanding stems from differing interpretations of applicable quality…" at bounding box center [176, 143] width 181 height 25
click at [86, 130] on input "d. The misunderstanding stems from differing interpretations of applicable qual…" at bounding box center [86, 128] width 0 height 4
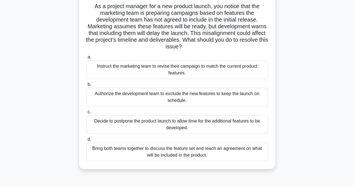
scroll to position [39, 0]
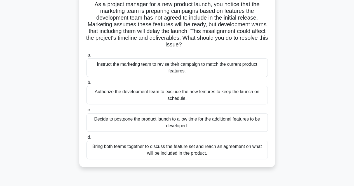
click at [248, 151] on div "Bring both teams together to discuss the feature set and reach an agreement on …" at bounding box center [176, 150] width 181 height 18
click at [86, 139] on input "d. Bring both teams together to discuss the feature set and reach an agreement …" at bounding box center [86, 138] width 0 height 4
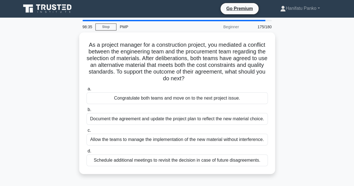
scroll to position [0, 0]
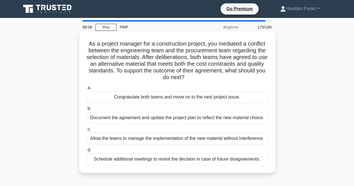
click at [231, 119] on div "Document the agreement and update the project plan to reflect the new material …" at bounding box center [176, 118] width 181 height 12
click at [86, 110] on input "b. Document the agreement and update the project plan to reflect the new materi…" at bounding box center [86, 109] width 0 height 4
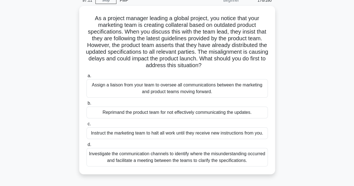
scroll to position [27, 0]
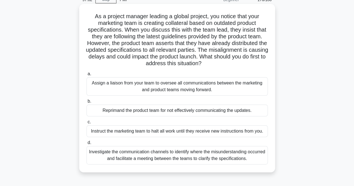
click at [244, 161] on div "Investigate the communication channels to identify where the misunderstanding o…" at bounding box center [176, 155] width 181 height 18
click at [86, 145] on input "d. Investigate the communication channels to identify where the misunderstandin…" at bounding box center [86, 143] width 0 height 4
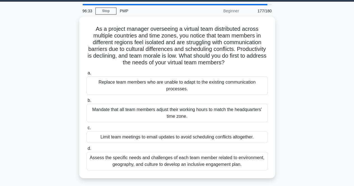
scroll to position [16, 0]
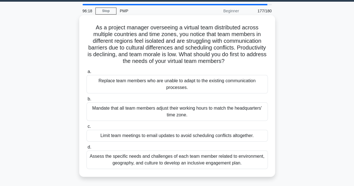
click at [246, 154] on div "Assess the specific needs and challenges of each team member related to environ…" at bounding box center [176, 159] width 181 height 18
click at [86, 149] on input "d. Assess the specific needs and challenges of each team member related to envi…" at bounding box center [86, 147] width 0 height 4
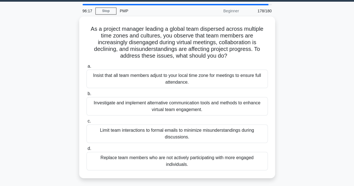
scroll to position [0, 0]
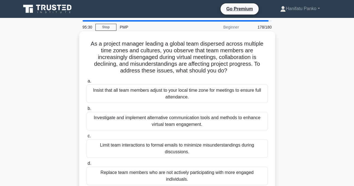
click at [223, 123] on div "Investigate and implement alternative communication tools and methods to enhanc…" at bounding box center [176, 121] width 181 height 18
click at [86, 110] on input "b. Investigate and implement alternative communication tools and methods to enh…" at bounding box center [86, 109] width 0 height 4
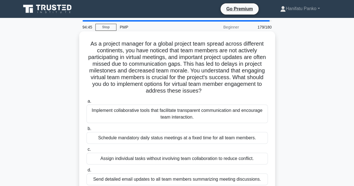
click at [222, 115] on div "Implement collaborative tools that facilitate transparent communication and enc…" at bounding box center [176, 114] width 181 height 18
click at [86, 103] on input "a. Implement collaborative tools that facilitate transparent communication and …" at bounding box center [86, 102] width 0 height 4
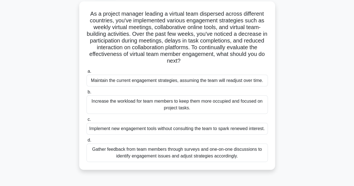
scroll to position [33, 0]
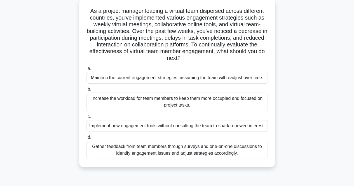
click at [251, 157] on div "Gather feedback from team members through surveys and one-on-one discussions to…" at bounding box center [176, 150] width 181 height 18
click at [86, 139] on input "d. Gather feedback from team members through surveys and one-on-one discussions…" at bounding box center [86, 138] width 0 height 4
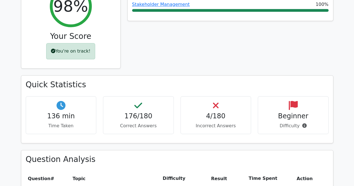
scroll to position [280, 0]
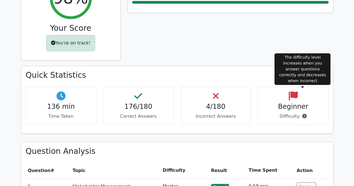
click at [304, 114] on icon at bounding box center [304, 116] width 4 height 4
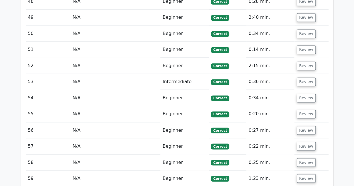
scroll to position [1632, 0]
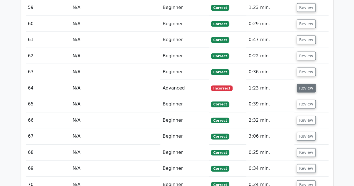
click at [303, 84] on button "Review" at bounding box center [305, 88] width 19 height 9
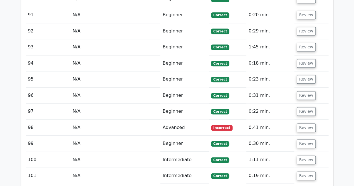
scroll to position [2409, 0]
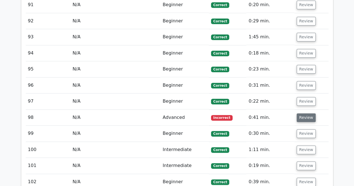
click at [301, 113] on button "Review" at bounding box center [305, 117] width 19 height 9
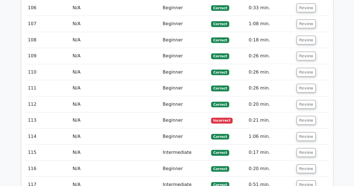
scroll to position [2910, 0]
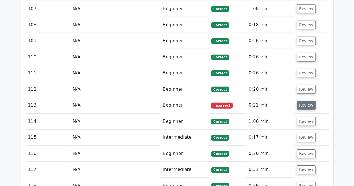
click at [305, 101] on button "Review" at bounding box center [305, 105] width 19 height 9
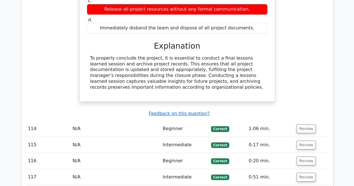
scroll to position [3165, 0]
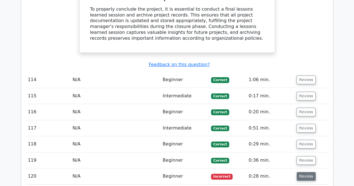
click at [304, 172] on button "Review" at bounding box center [305, 176] width 19 height 9
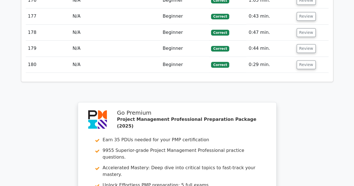
scroll to position [4574, 0]
